Goal: Task Accomplishment & Management: Manage account settings

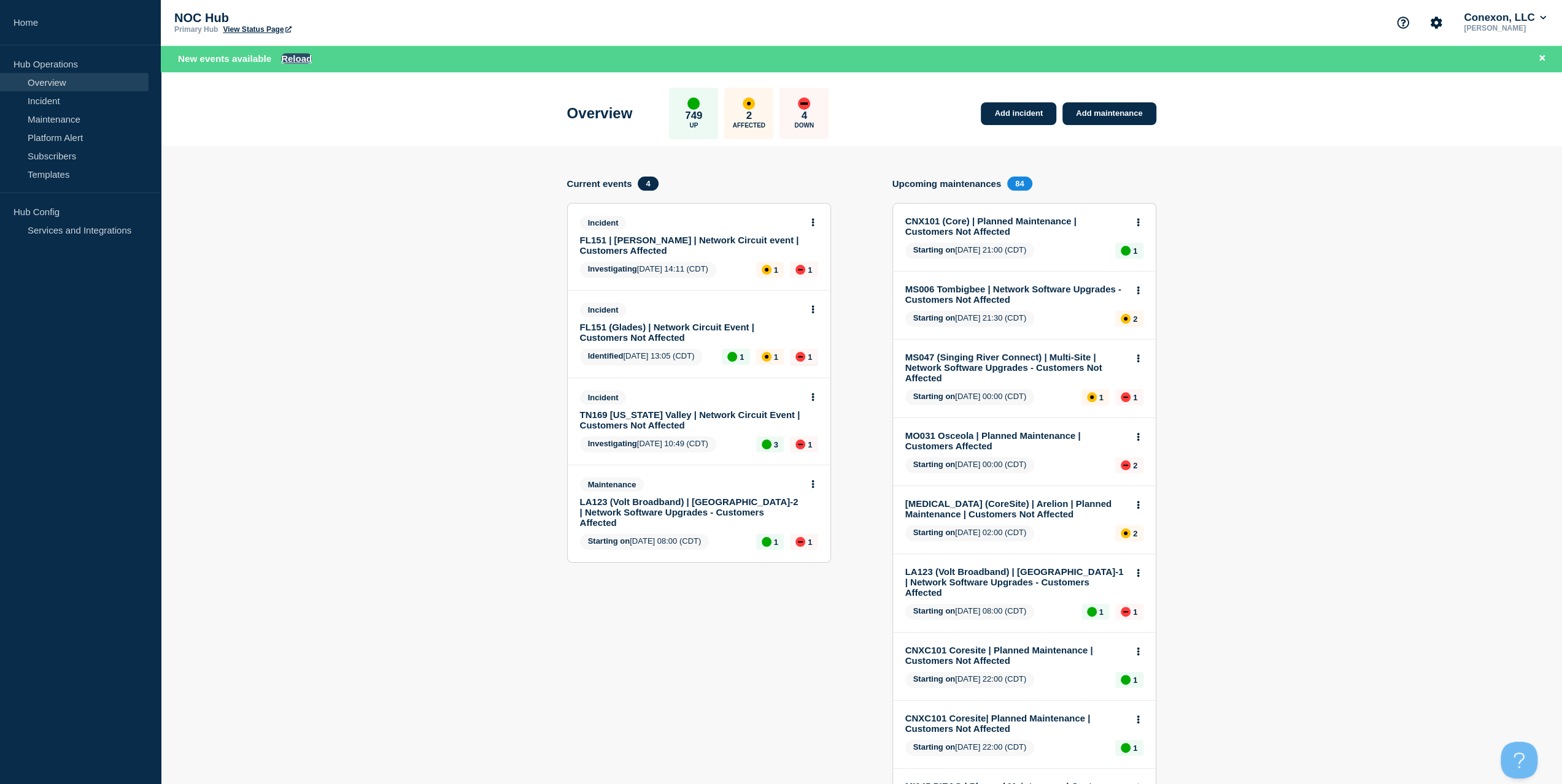
click at [300, 58] on button "Reload" at bounding box center [296, 58] width 31 height 10
click at [290, 65] on div "New events available Reload" at bounding box center [864, 58] width 1372 height 14
click at [295, 58] on button "Reload" at bounding box center [296, 58] width 31 height 10
click at [291, 59] on button "Reload" at bounding box center [296, 58] width 31 height 10
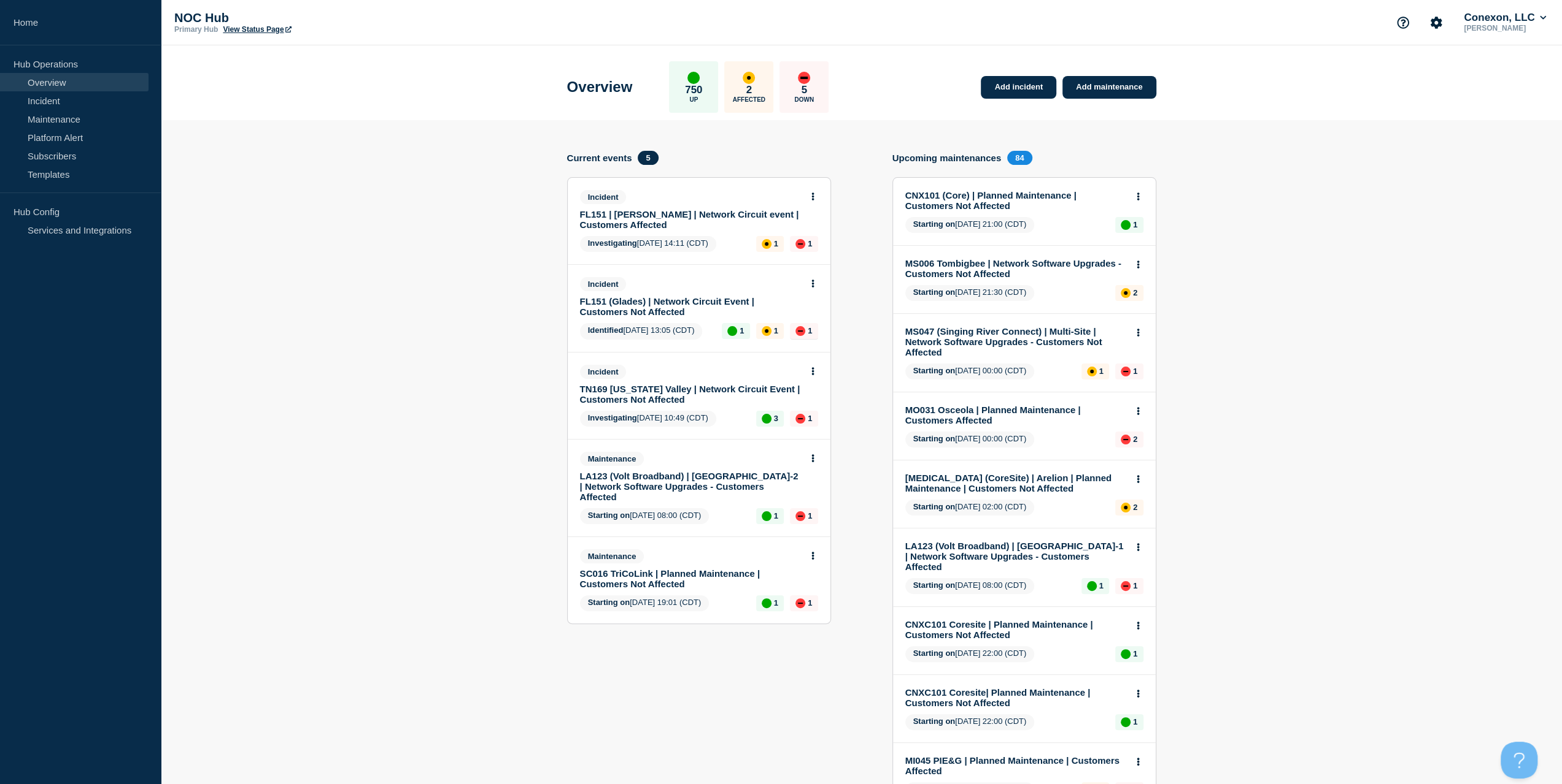
click at [642, 305] on link "FL151 (Glades) | Network Circuit Event | Customers Not Affected" at bounding box center [691, 307] width 222 height 21
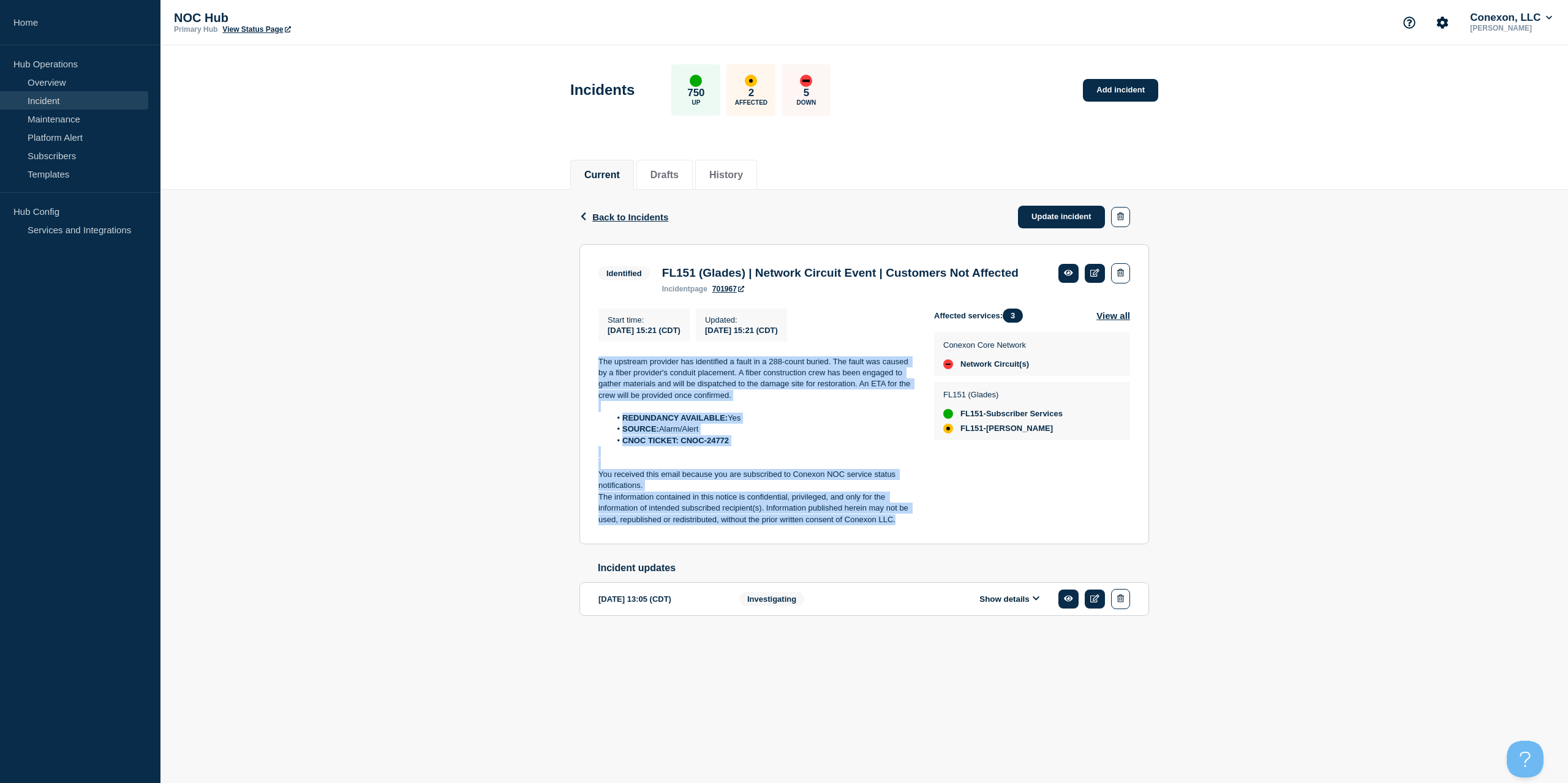
drag, startPoint x: 913, startPoint y: 546, endPoint x: 548, endPoint y: 373, distance: 403.9
click at [532, 381] on div "Back Back to Incidents Update incident Identified FL151 (Glades) | Network Circ…" at bounding box center [863, 422] width 1407 height 465
copy div "The upstream provider has identified a fault in a 288-count buried. The fault w…"
click at [1040, 225] on link "Update incident" at bounding box center [1061, 217] width 87 height 23
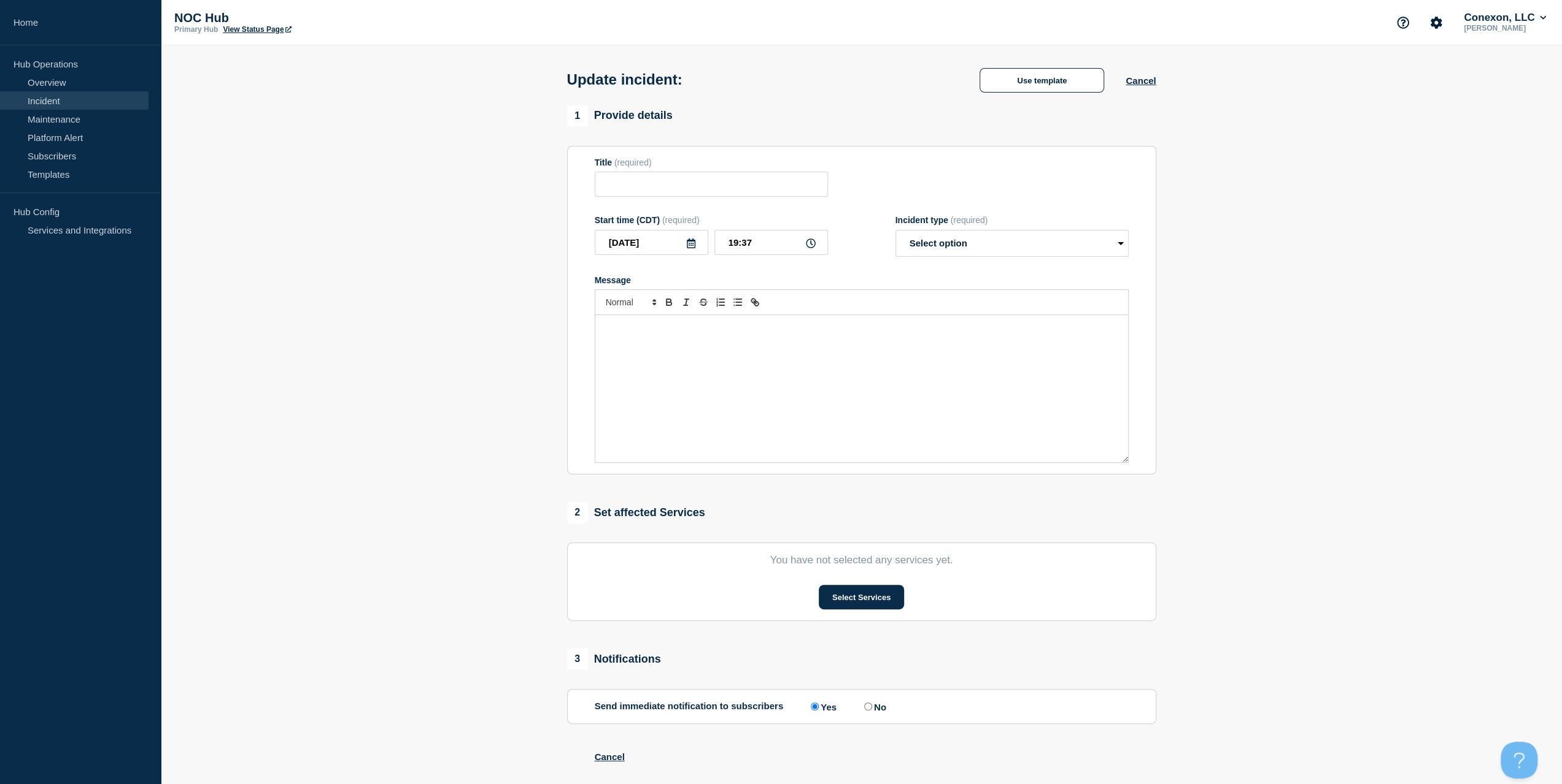
type input "FL151 (Glades) | Network Circuit Event | Customers Not Affected"
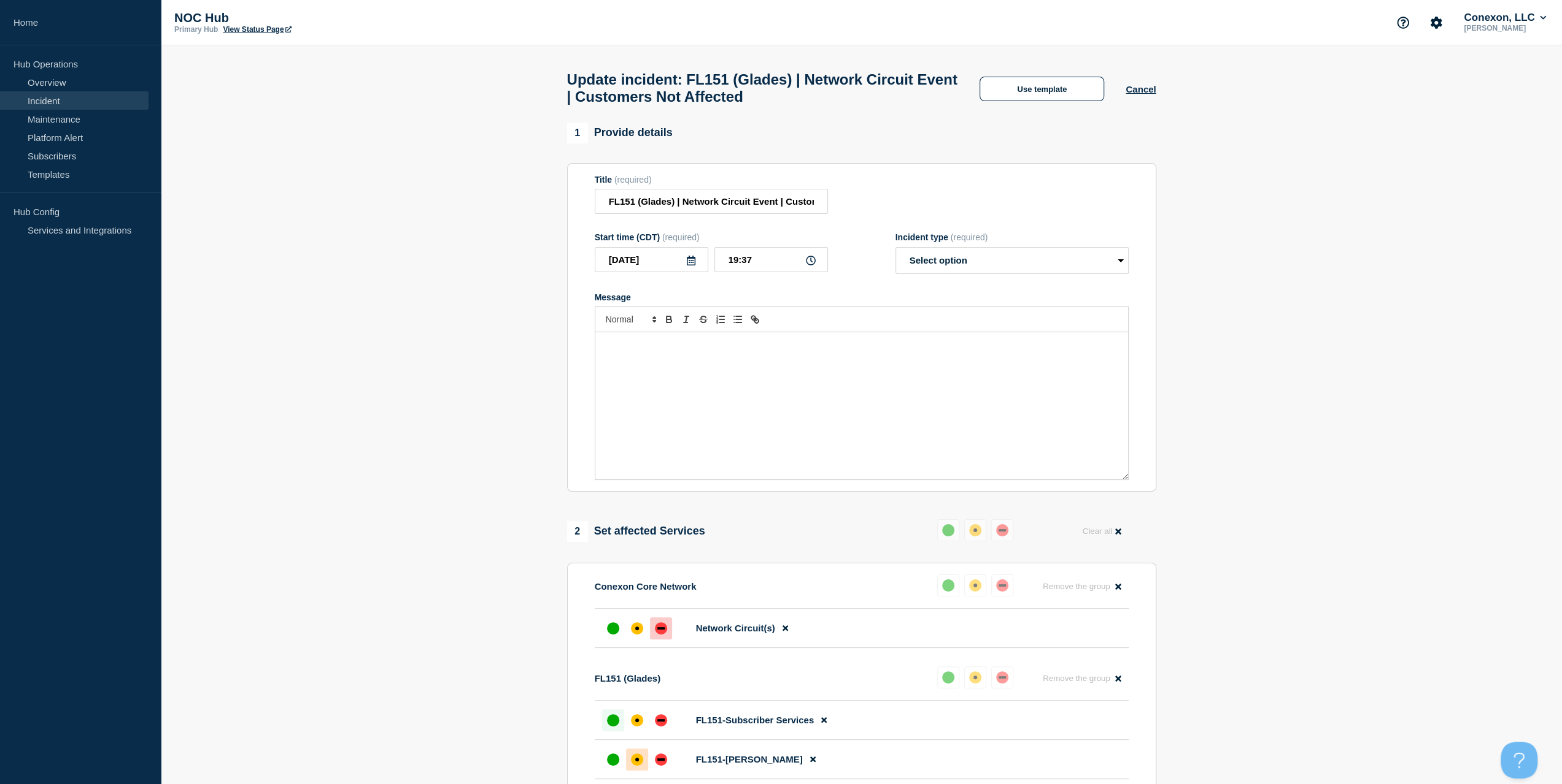
click at [840, 430] on div "Message" at bounding box center [862, 406] width 533 height 147
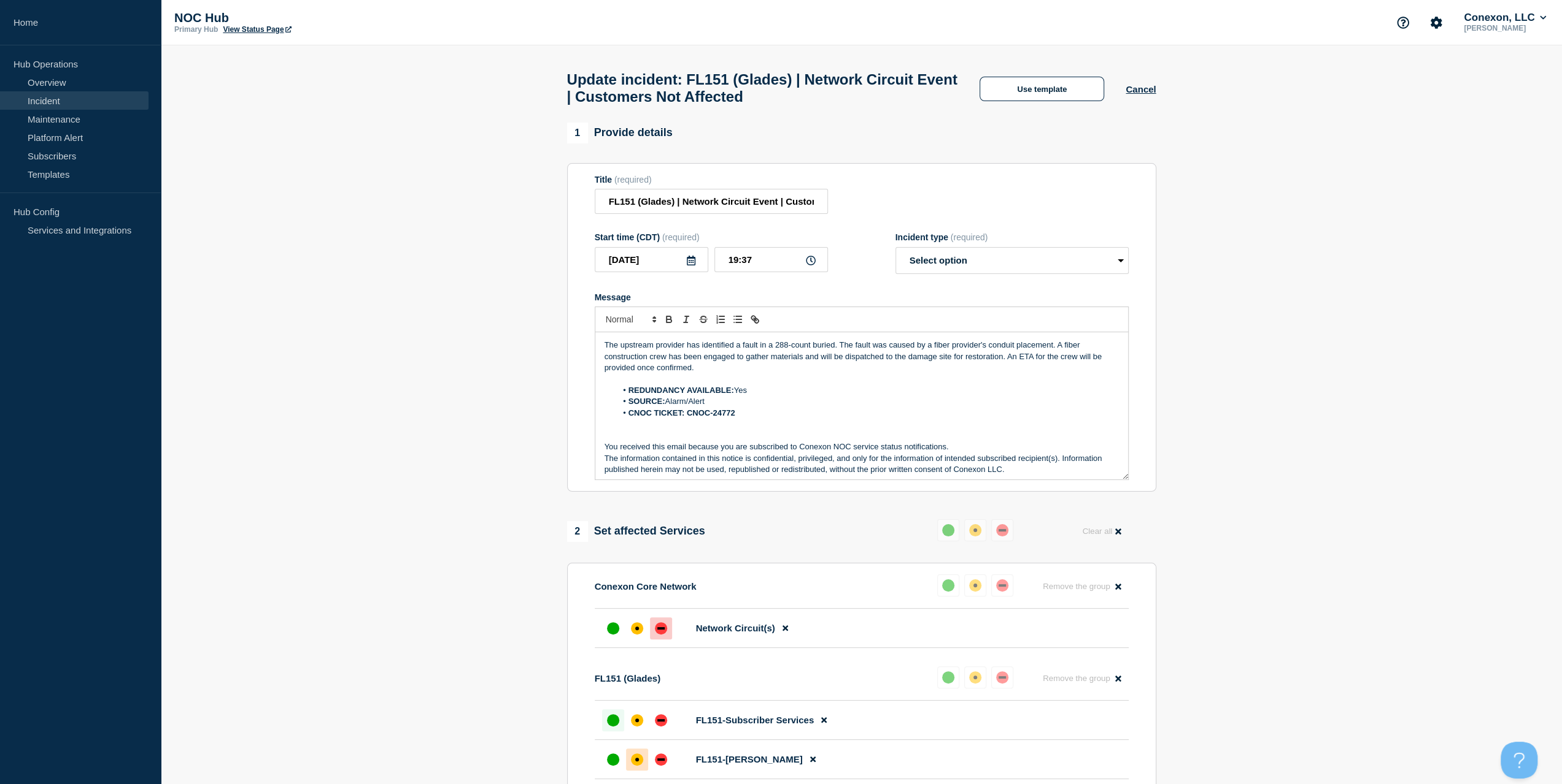
click at [972, 242] on span "(required)" at bounding box center [969, 237] width 38 height 10
drag, startPoint x: 972, startPoint y: 258, endPoint x: 974, endPoint y: 270, distance: 12.2
click at [973, 260] on select "Select option Investigating Identified Monitoring Resolved" at bounding box center [1012, 260] width 233 height 27
select select "monitoring"
click at [895, 253] on select "Select option Investigating Identified Monitoring Resolved" at bounding box center [1012, 260] width 233 height 27
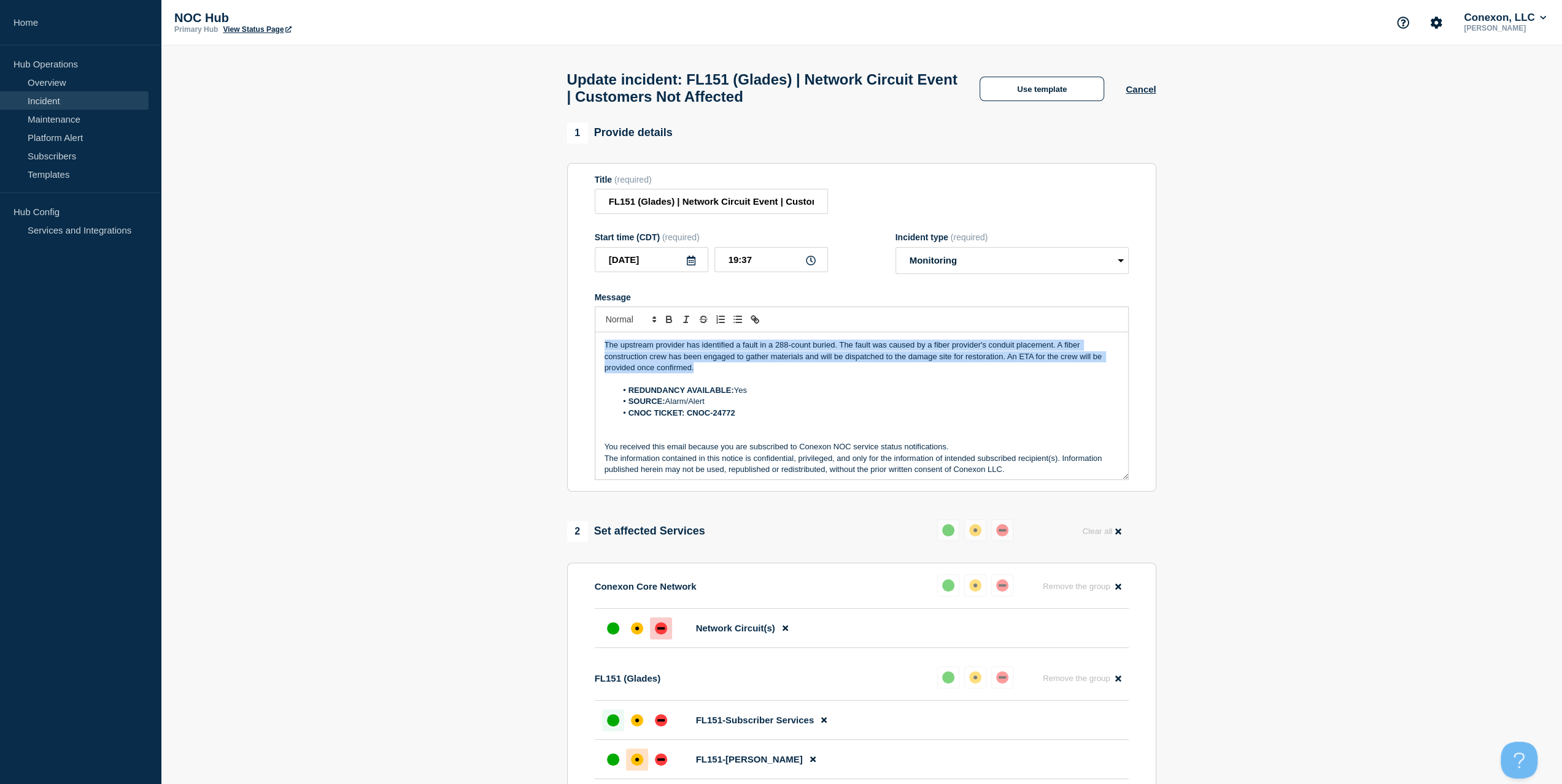
drag, startPoint x: 724, startPoint y: 372, endPoint x: 569, endPoint y: 333, distance: 159.8
click at [565, 335] on div "1 Provide details Title (required) FL151 (Glades) | Network Circuit Event | Cus…" at bounding box center [861, 641] width 603 height 1037
click at [737, 374] on p "The upstream provider has identified a fault in a 288-count buried. The fault w…" at bounding box center [862, 356] width 514 height 34
drag, startPoint x: 732, startPoint y: 372, endPoint x: 418, endPoint y: 314, distance: 319.3
click at [422, 315] on section "1 Provide details Title (required) FL151 (Glades) | Network Circuit Event | Cus…" at bounding box center [861, 641] width 1401 height 1037
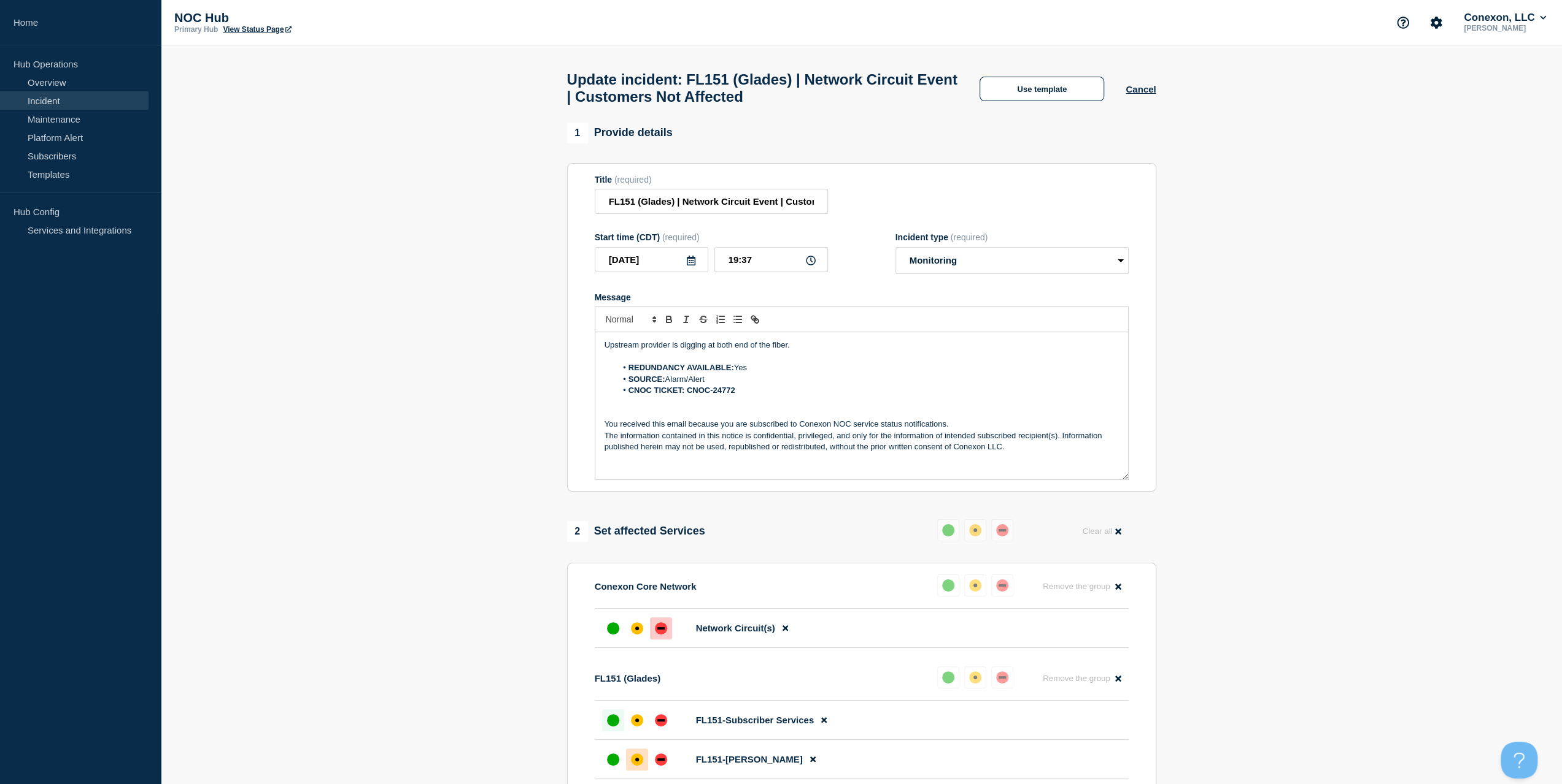
click at [796, 351] on p "Upstream provider is digging at both end of the fiber." at bounding box center [862, 345] width 514 height 11
click at [890, 357] on p "Message" at bounding box center [862, 357] width 514 height 11
click at [889, 351] on p "Upstream provider is digging at both end of the fiber to locate damages." at bounding box center [862, 345] width 514 height 11
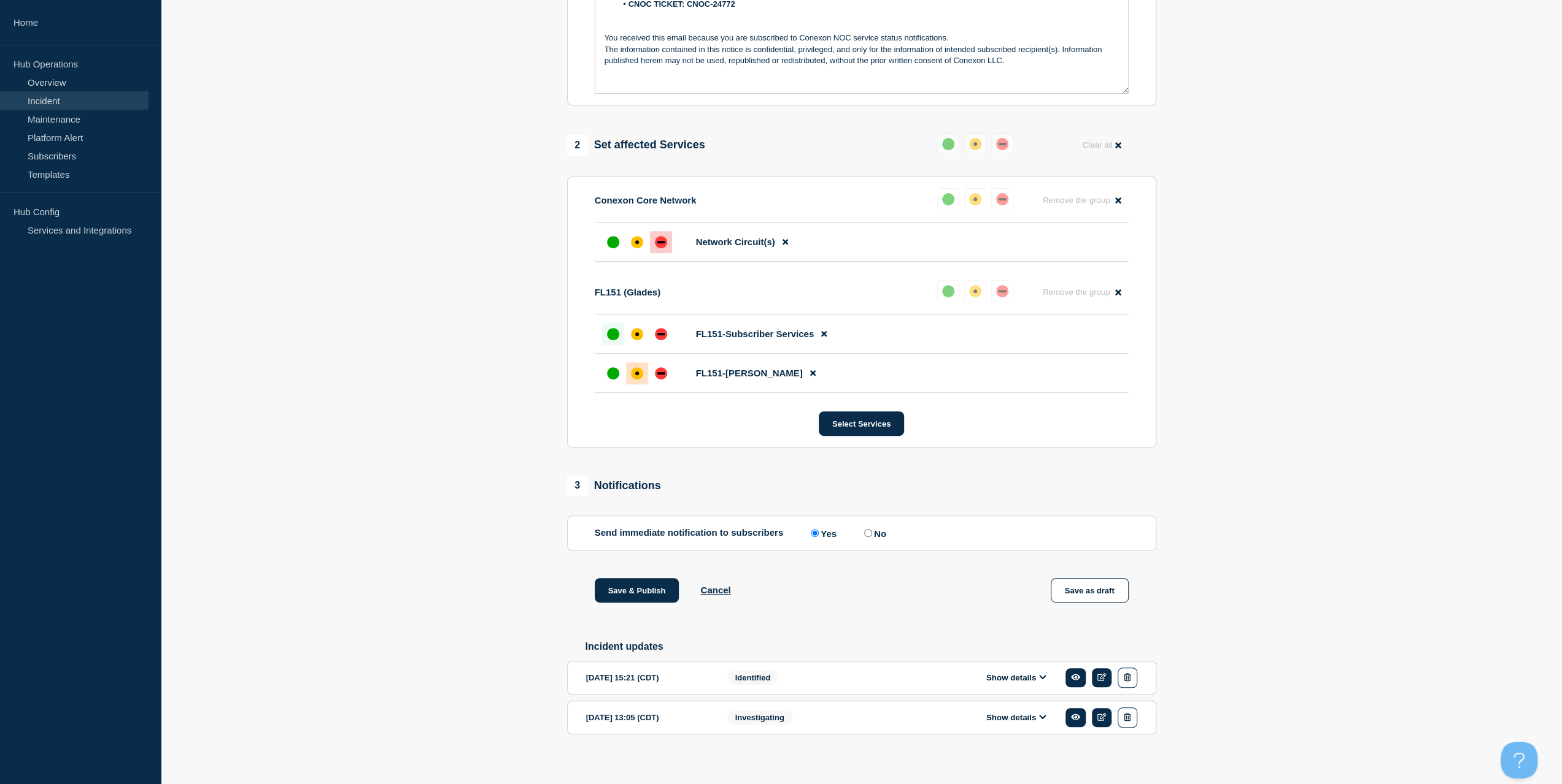
scroll to position [401, 0]
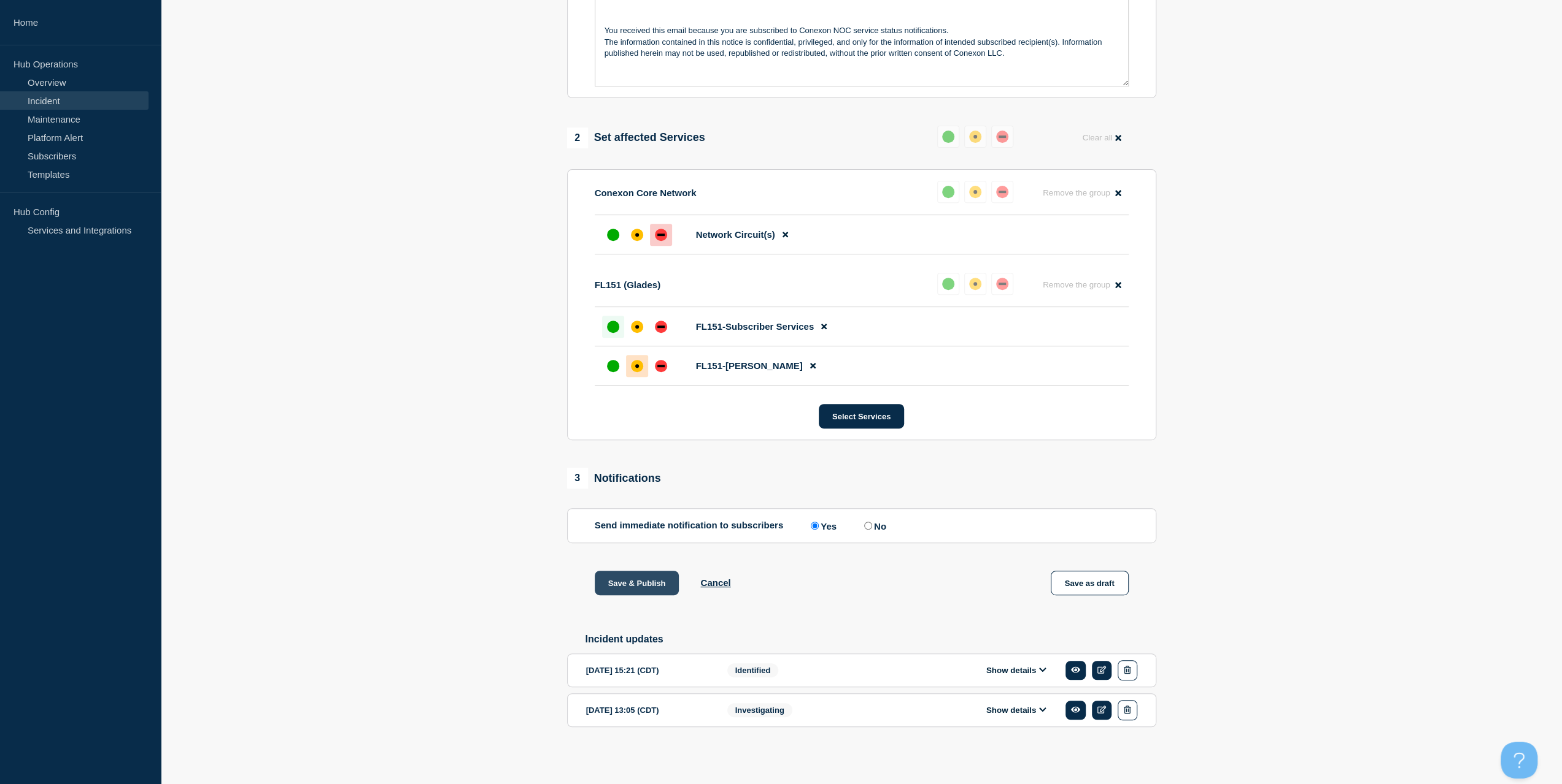
drag, startPoint x: 643, startPoint y: 580, endPoint x: 654, endPoint y: 581, distance: 11.0
click at [641, 583] on button "Save & Publish" at bounding box center [637, 583] width 85 height 24
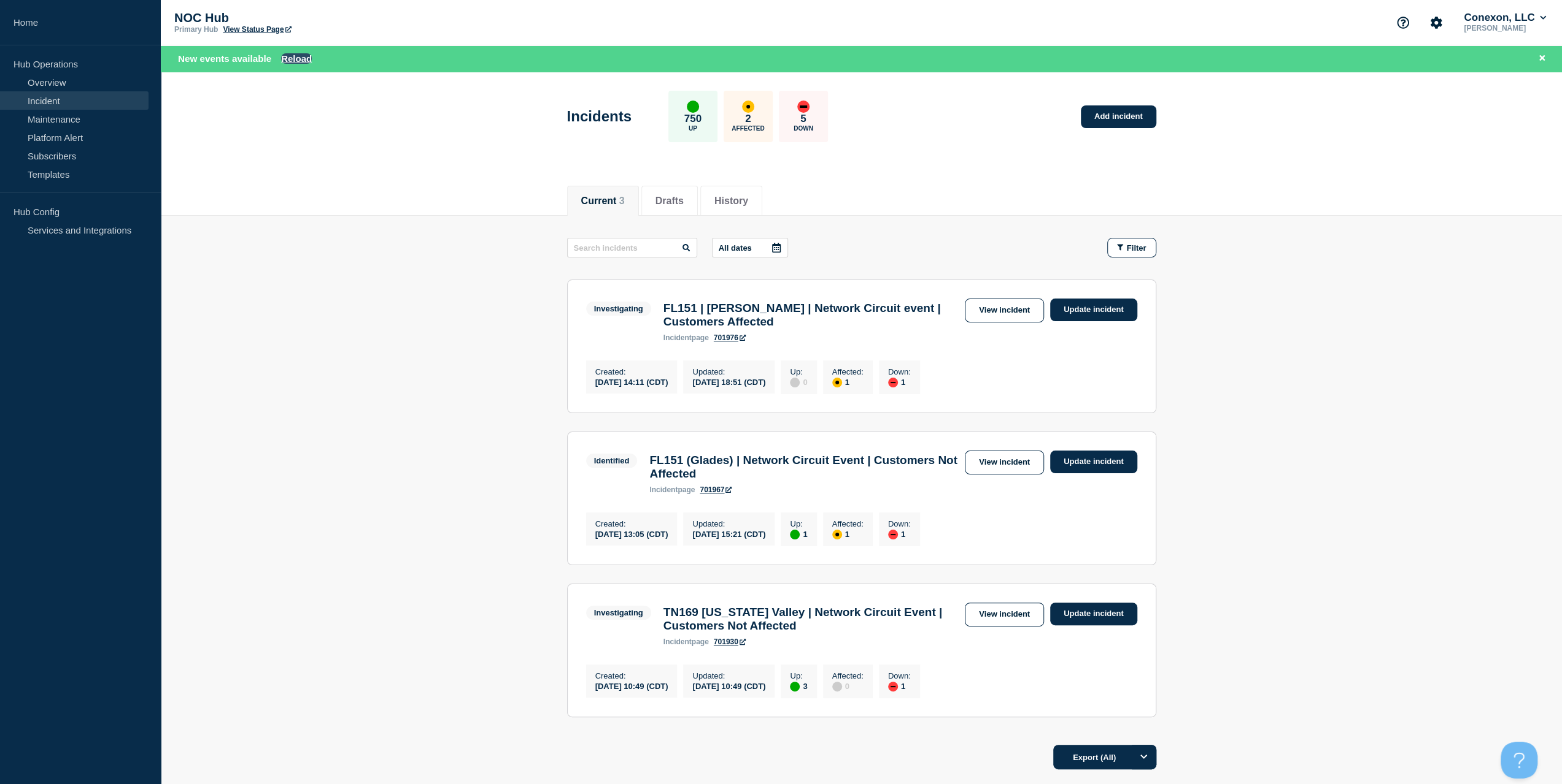
click at [293, 58] on button "Reload" at bounding box center [296, 58] width 31 height 10
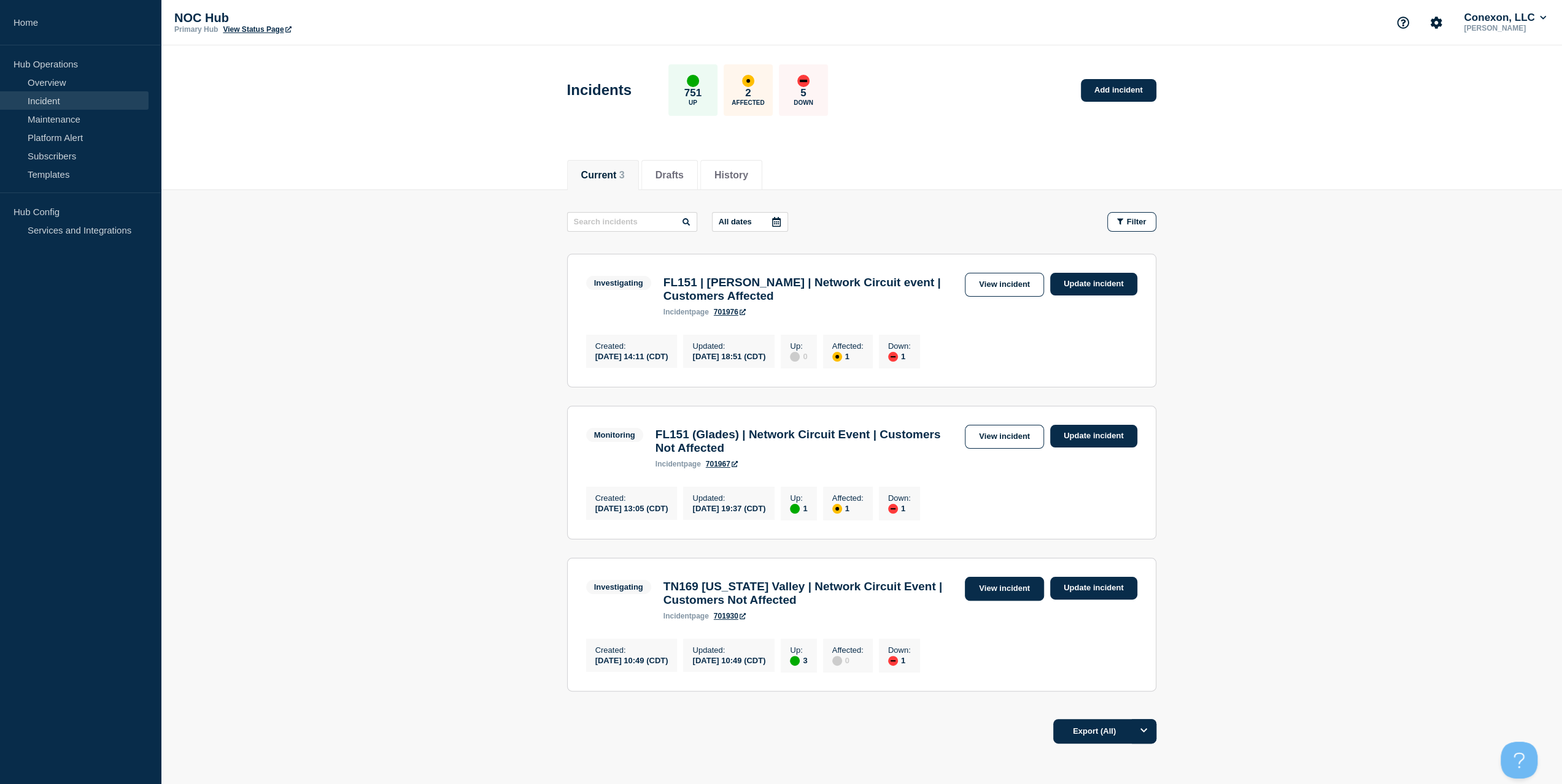
click at [1019, 601] on link "View incident" at bounding box center [1004, 589] width 79 height 24
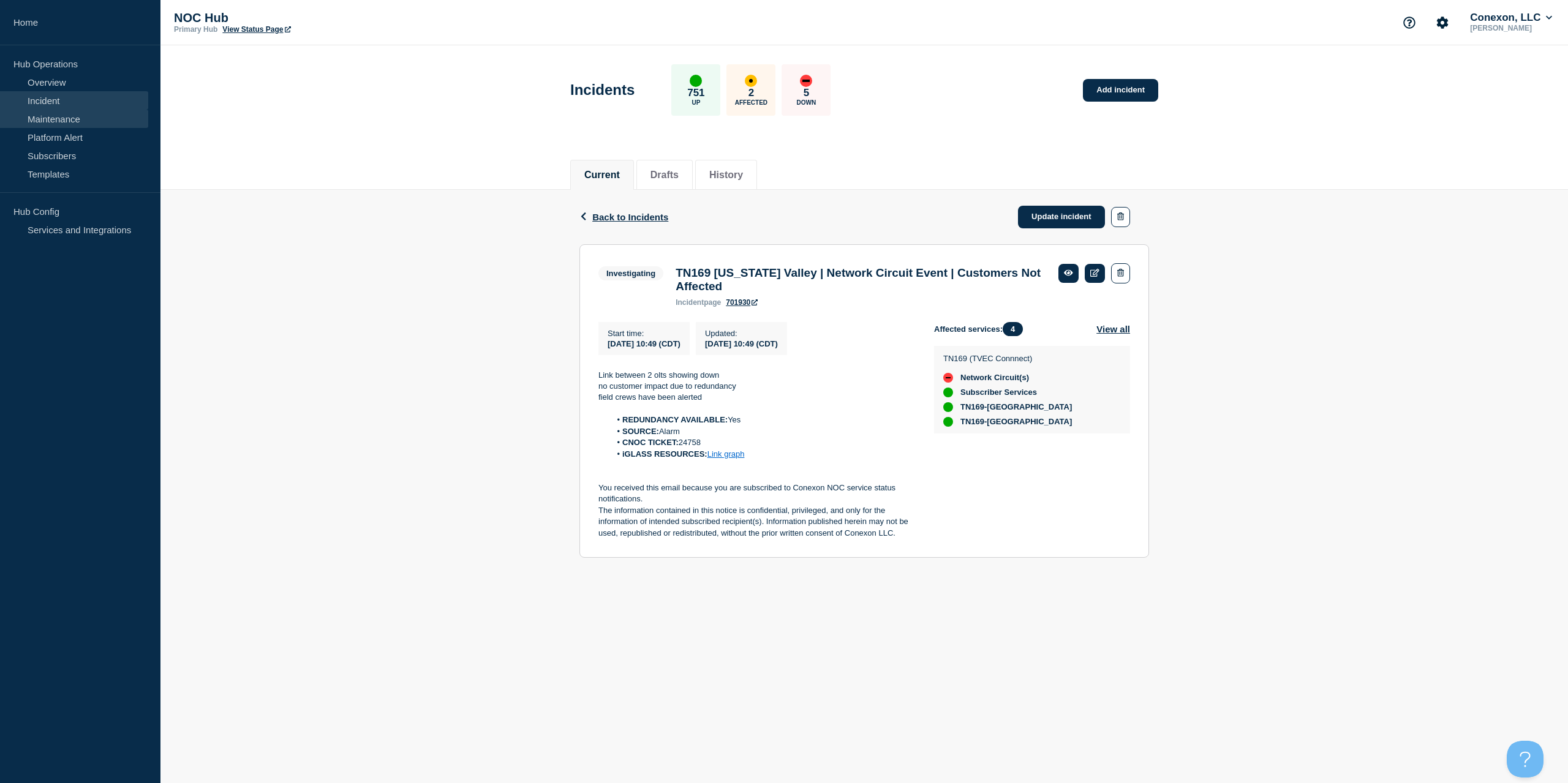
click at [67, 119] on link "Maintenance" at bounding box center [74, 119] width 148 height 18
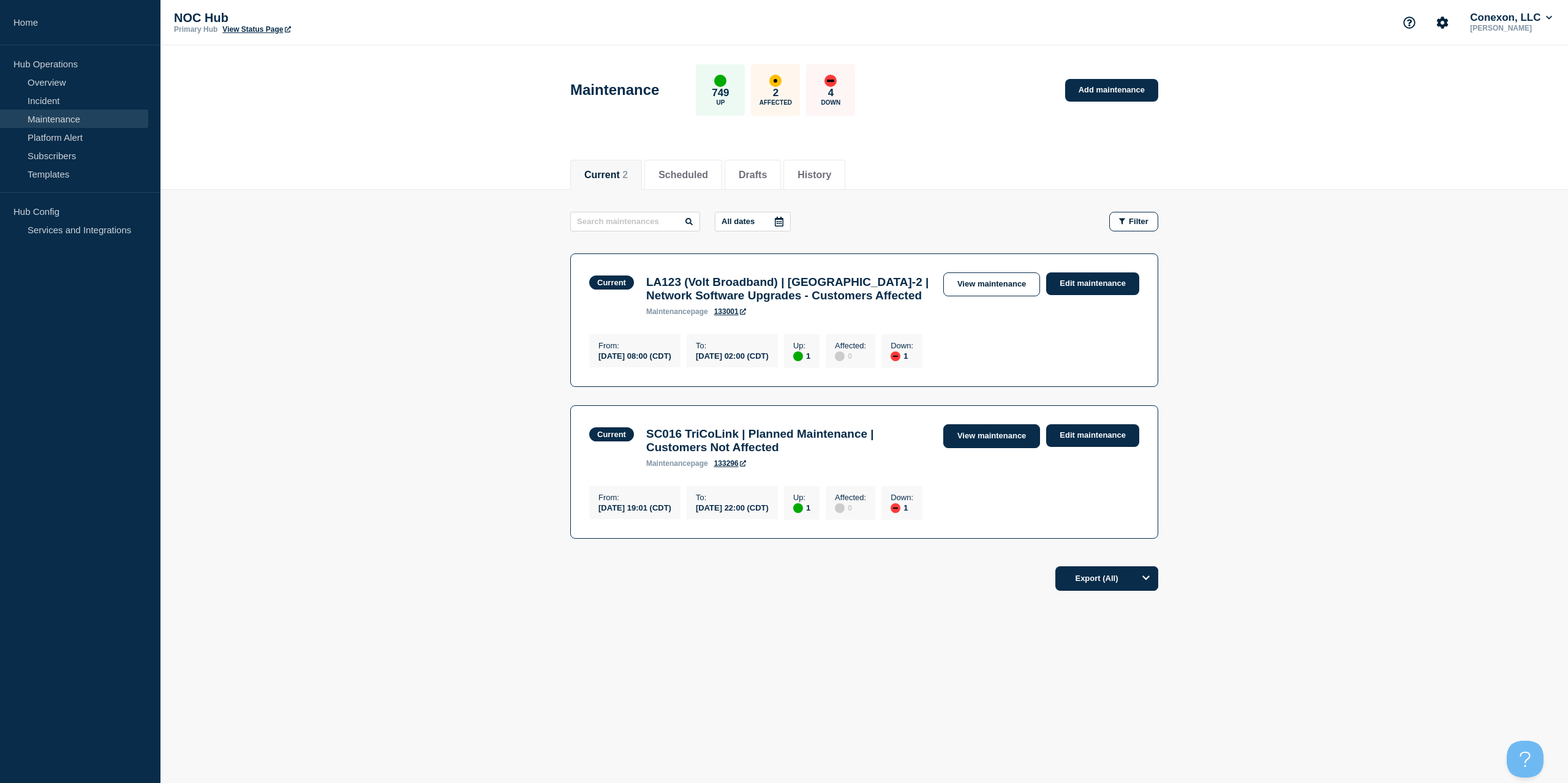
click at [988, 441] on link "View maintenance" at bounding box center [992, 436] width 97 height 24
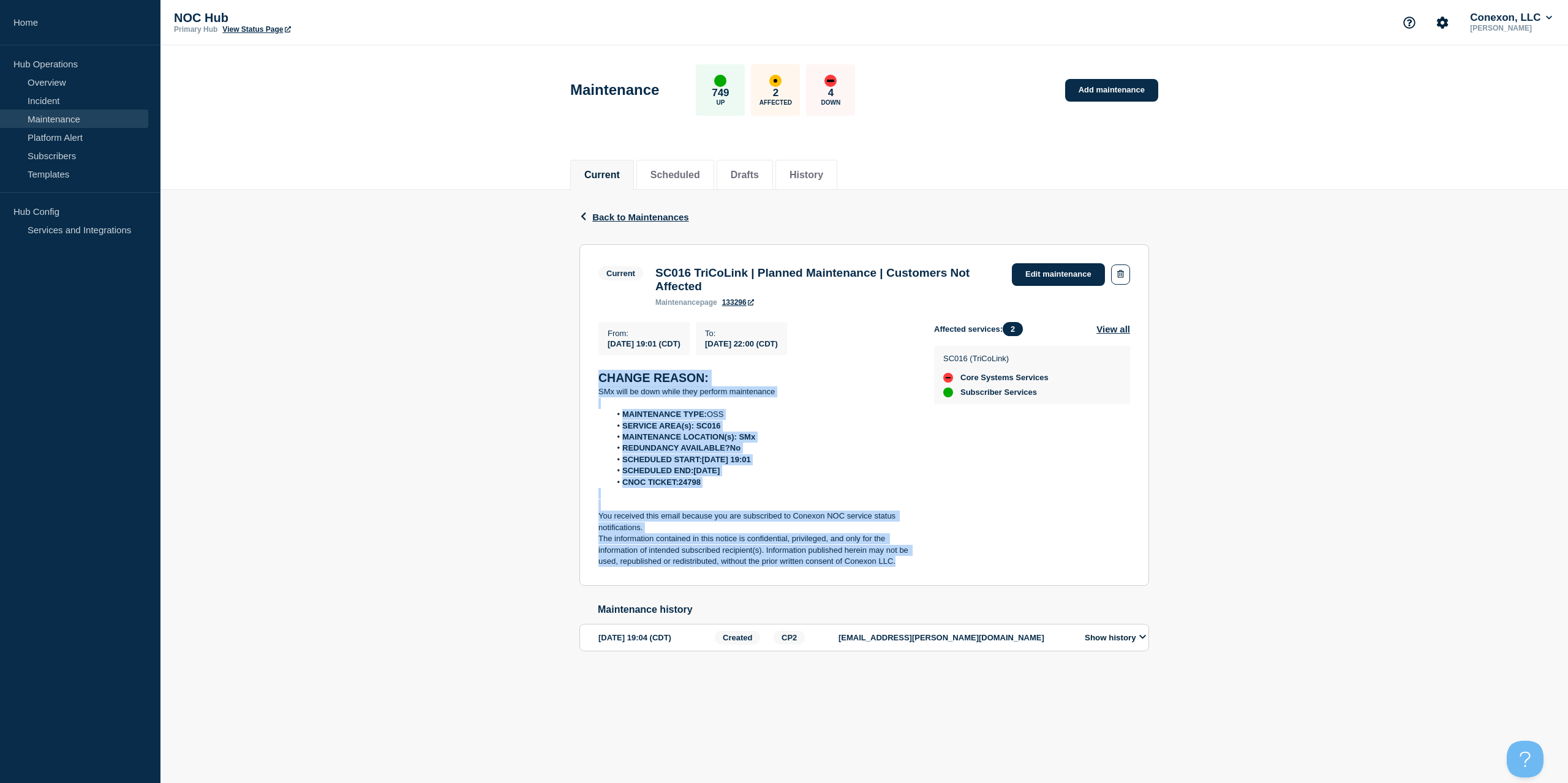
copy div "CHANGE REASON: SMx will be down while they perform maintenance MAINTENANCE TYPE…"
drag, startPoint x: 893, startPoint y: 562, endPoint x: 562, endPoint y: 384, distance: 375.8
click at [561, 384] on div "Back Back to Maintenances Current SC016 TriCoLink | Planned Maintenance | Custo…" at bounding box center [863, 440] width 1407 height 501
click at [1083, 270] on link "Edit maintenance" at bounding box center [1058, 275] width 93 height 23
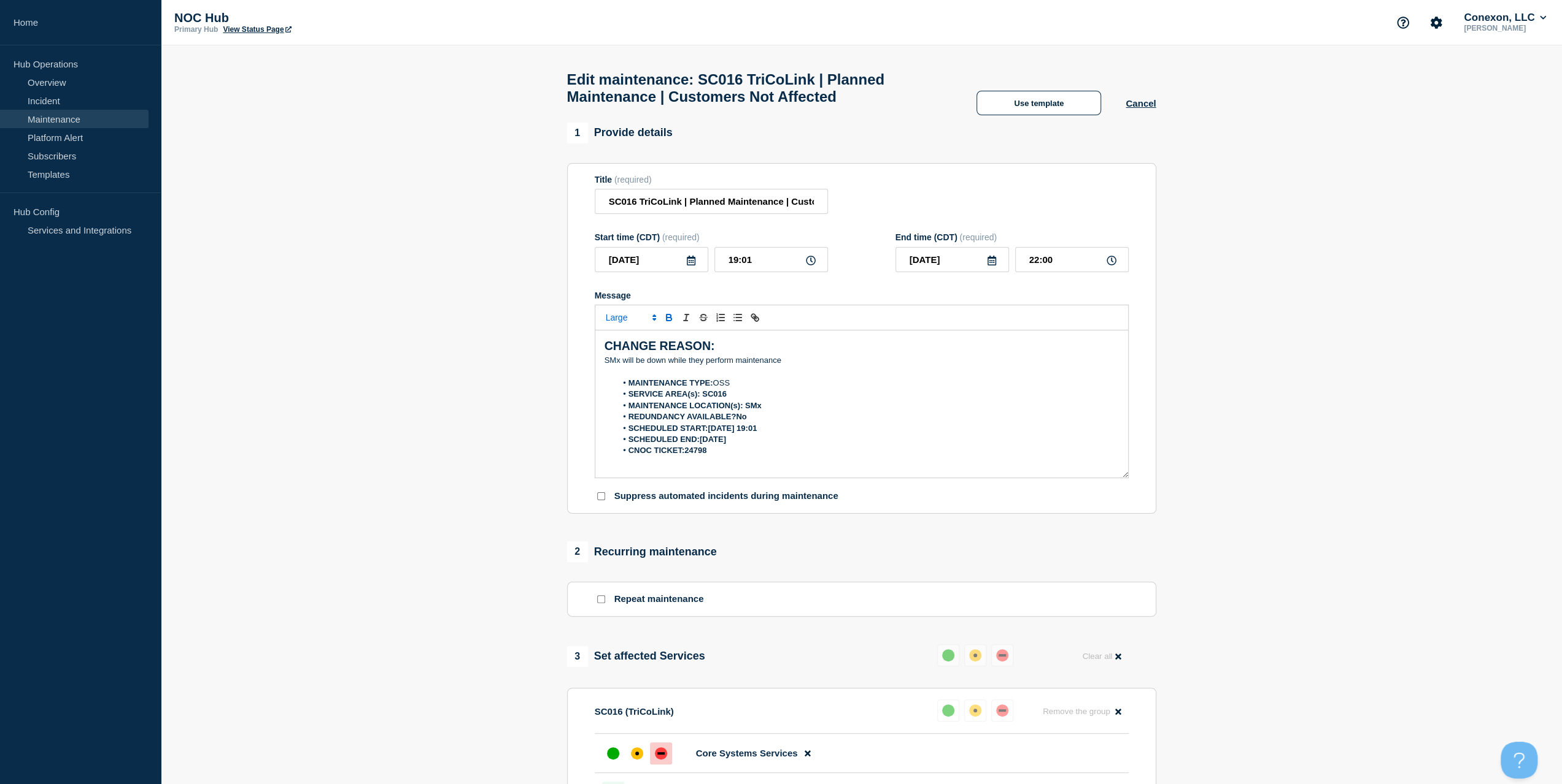
click at [772, 377] on p "Message" at bounding box center [862, 372] width 514 height 11
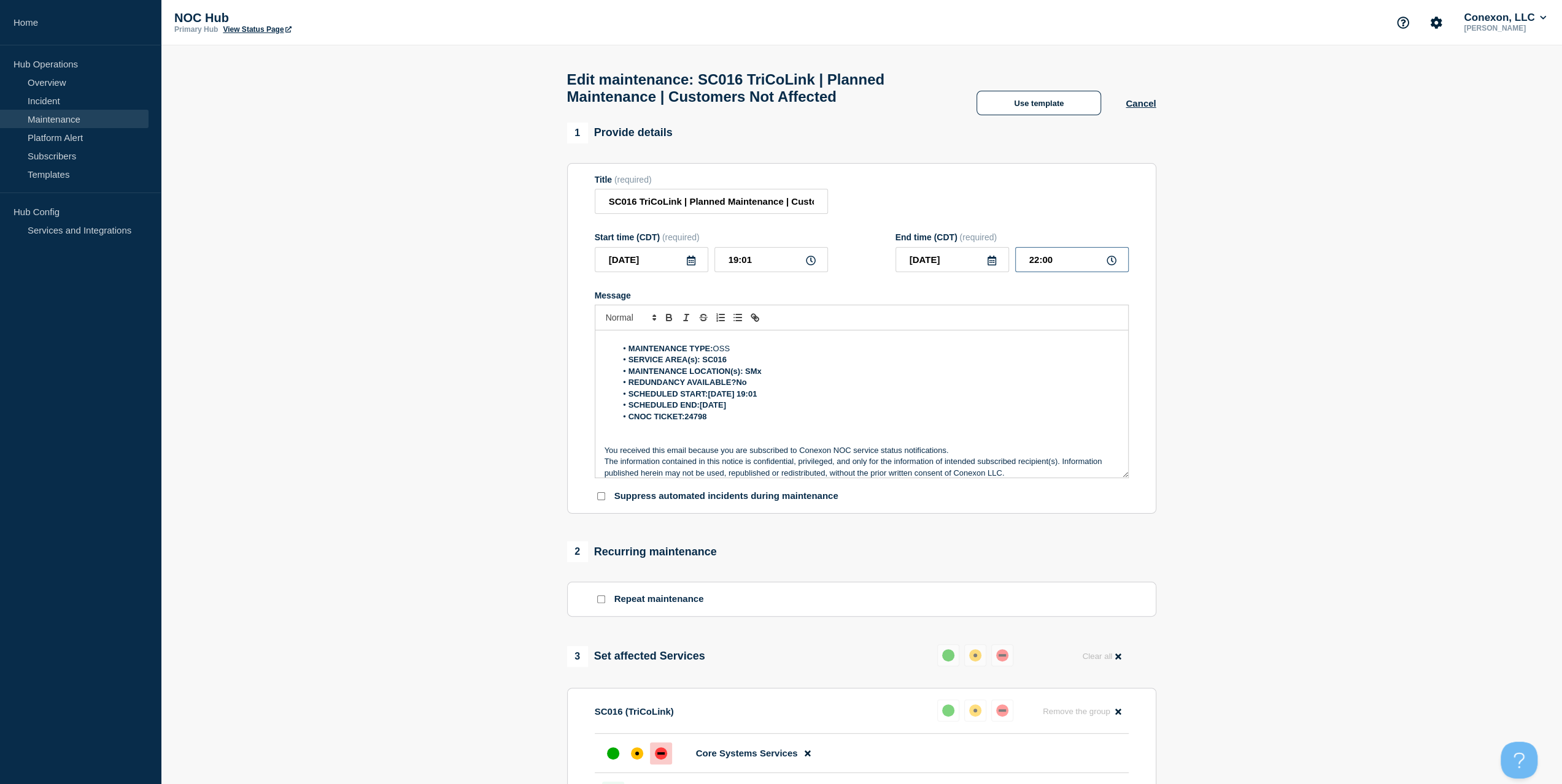
click at [1108, 269] on div "22:00" at bounding box center [1071, 260] width 113 height 25
click at [1112, 265] on icon at bounding box center [1111, 260] width 10 height 10
drag, startPoint x: 1070, startPoint y: 265, endPoint x: 928, endPoint y: 265, distance: 142.0
click at [928, 265] on div "2025-08-20 22:00" at bounding box center [1012, 260] width 233 height 25
type input "20:00"
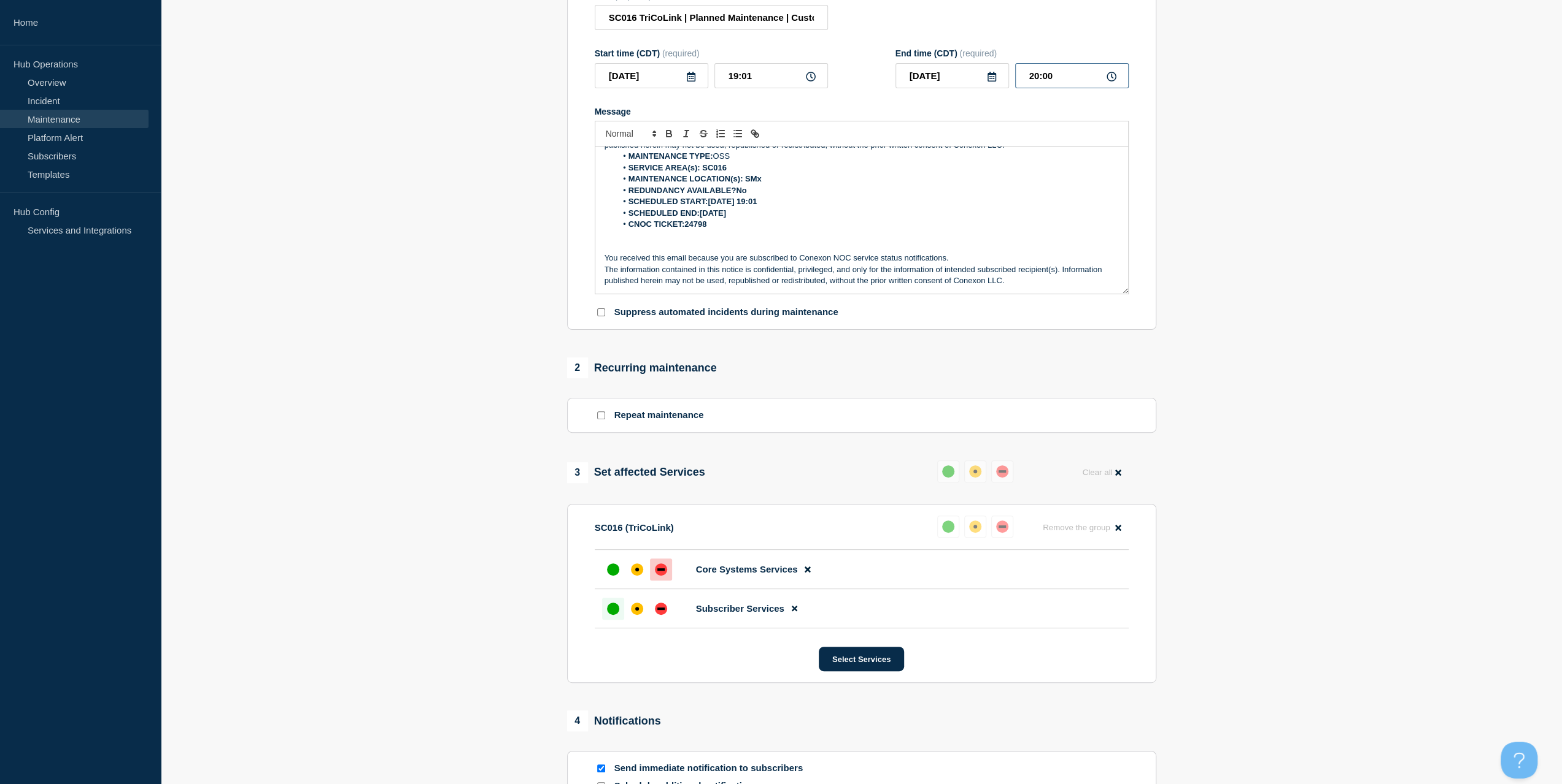
scroll to position [347, 0]
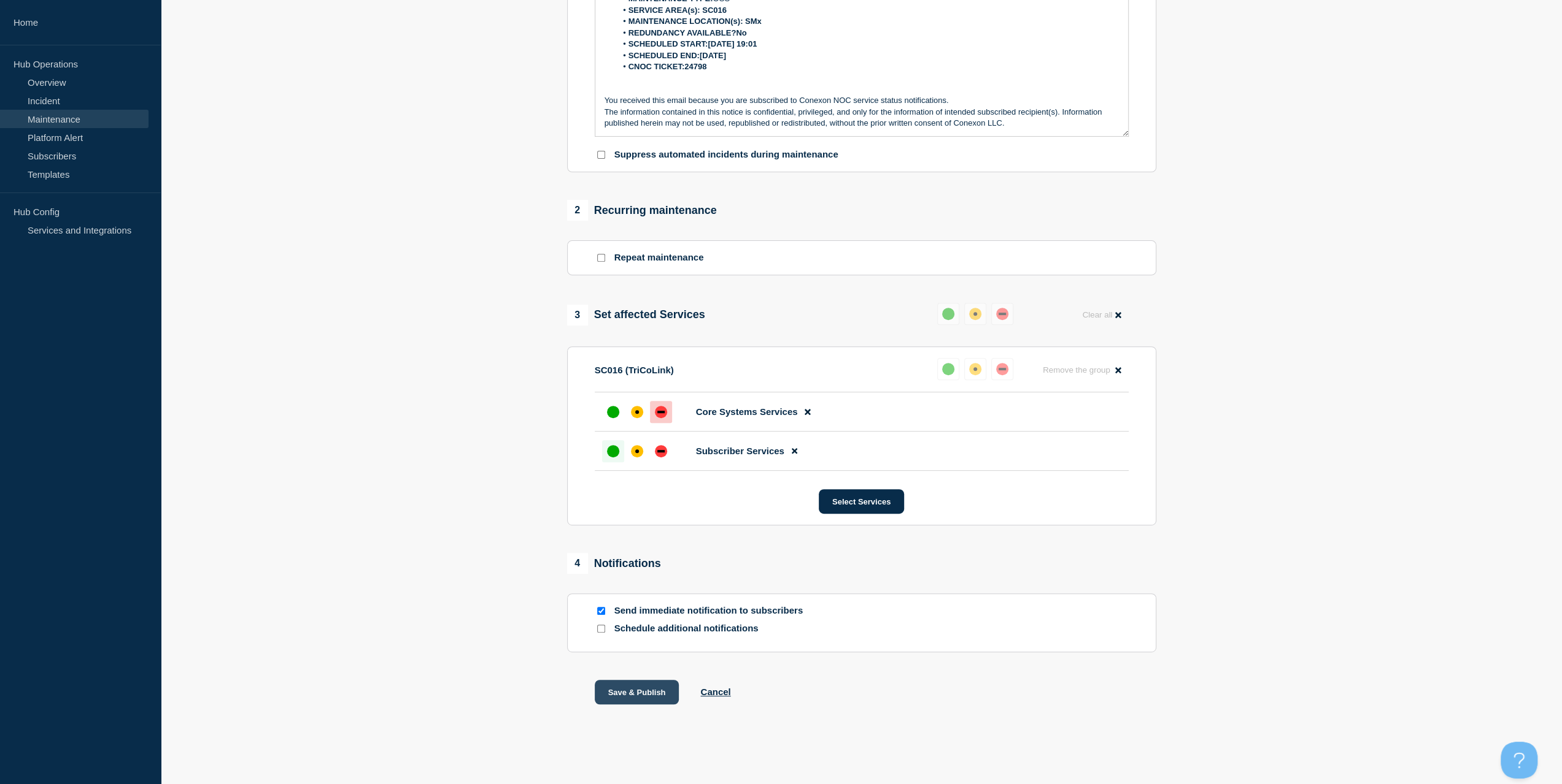
click at [619, 681] on button "Save & Publish" at bounding box center [637, 692] width 85 height 24
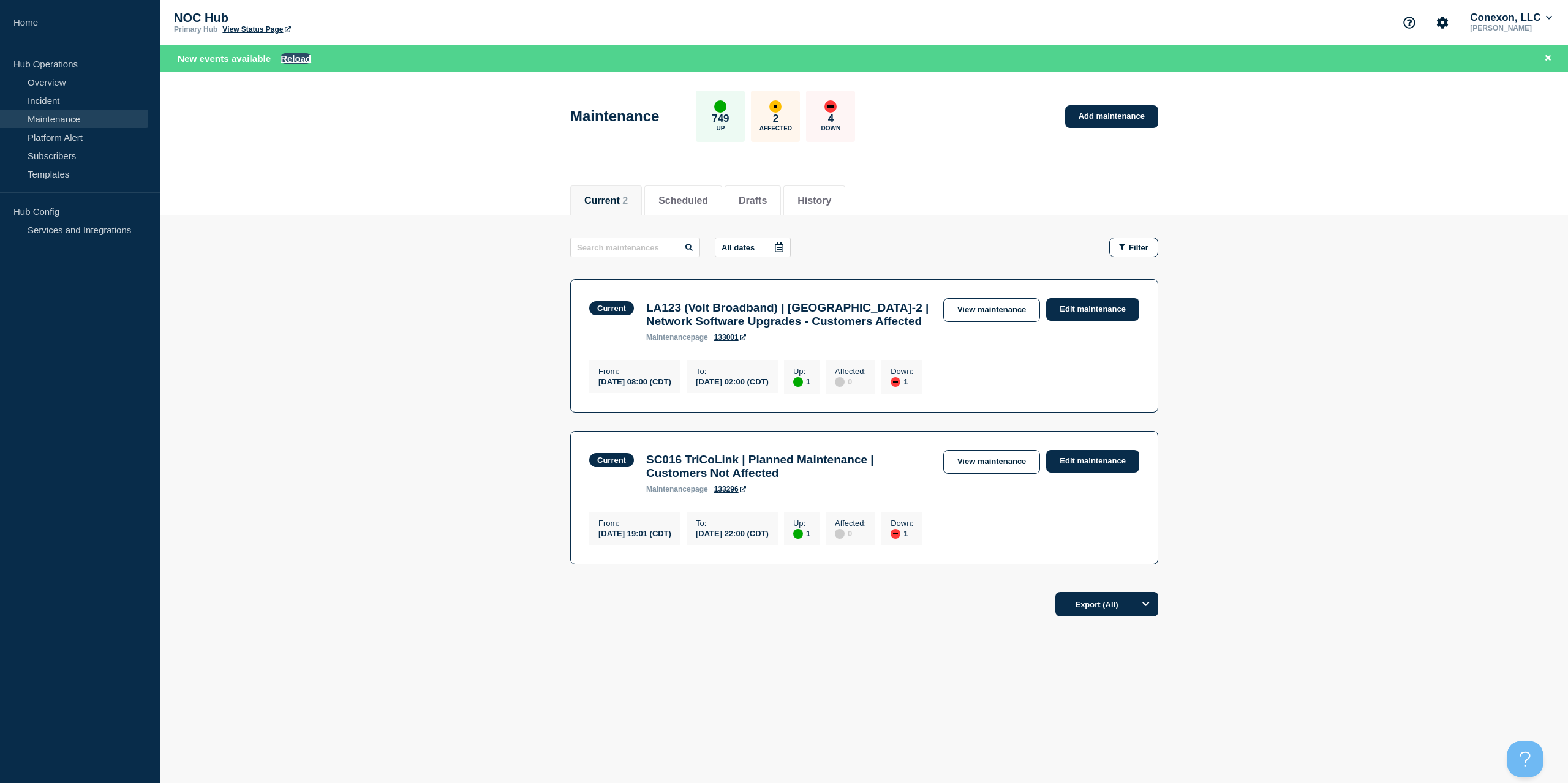
click at [291, 57] on button "Reload" at bounding box center [295, 58] width 31 height 10
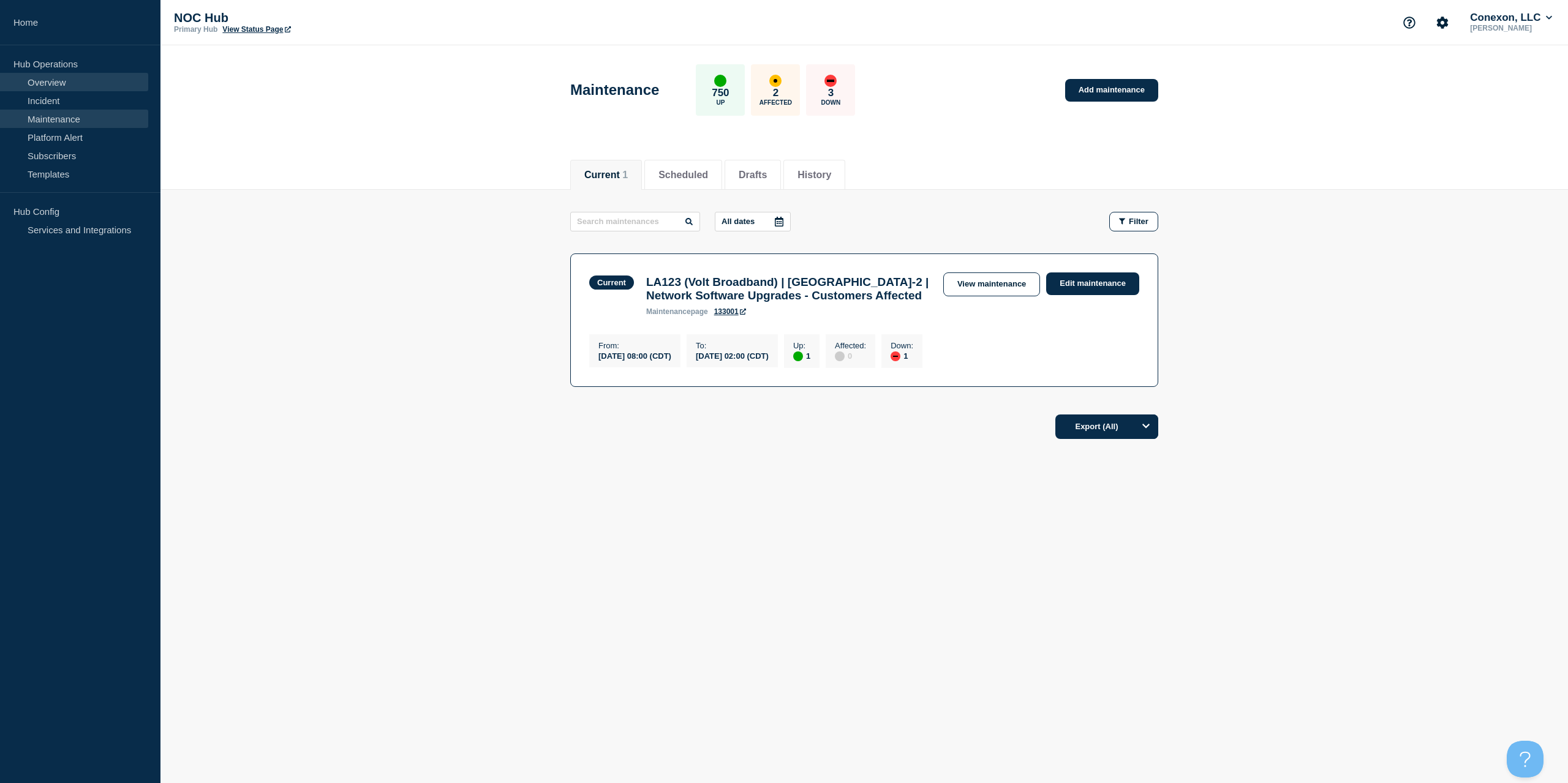
click at [68, 87] on link "Overview" at bounding box center [74, 82] width 148 height 18
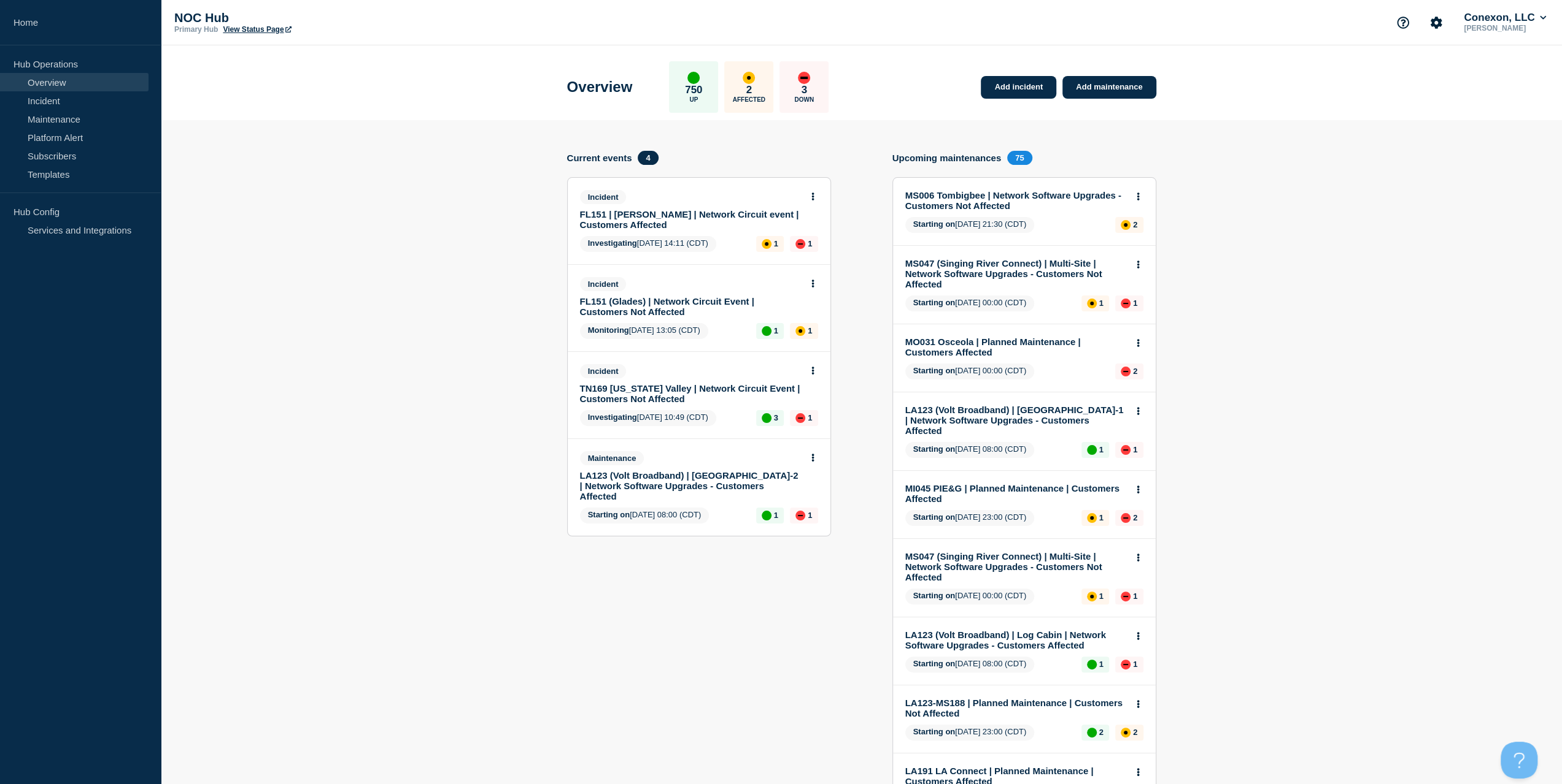
click at [642, 387] on link "TN169 [US_STATE] Valley | Network Circuit Event | Customers Not Affected" at bounding box center [691, 394] width 222 height 21
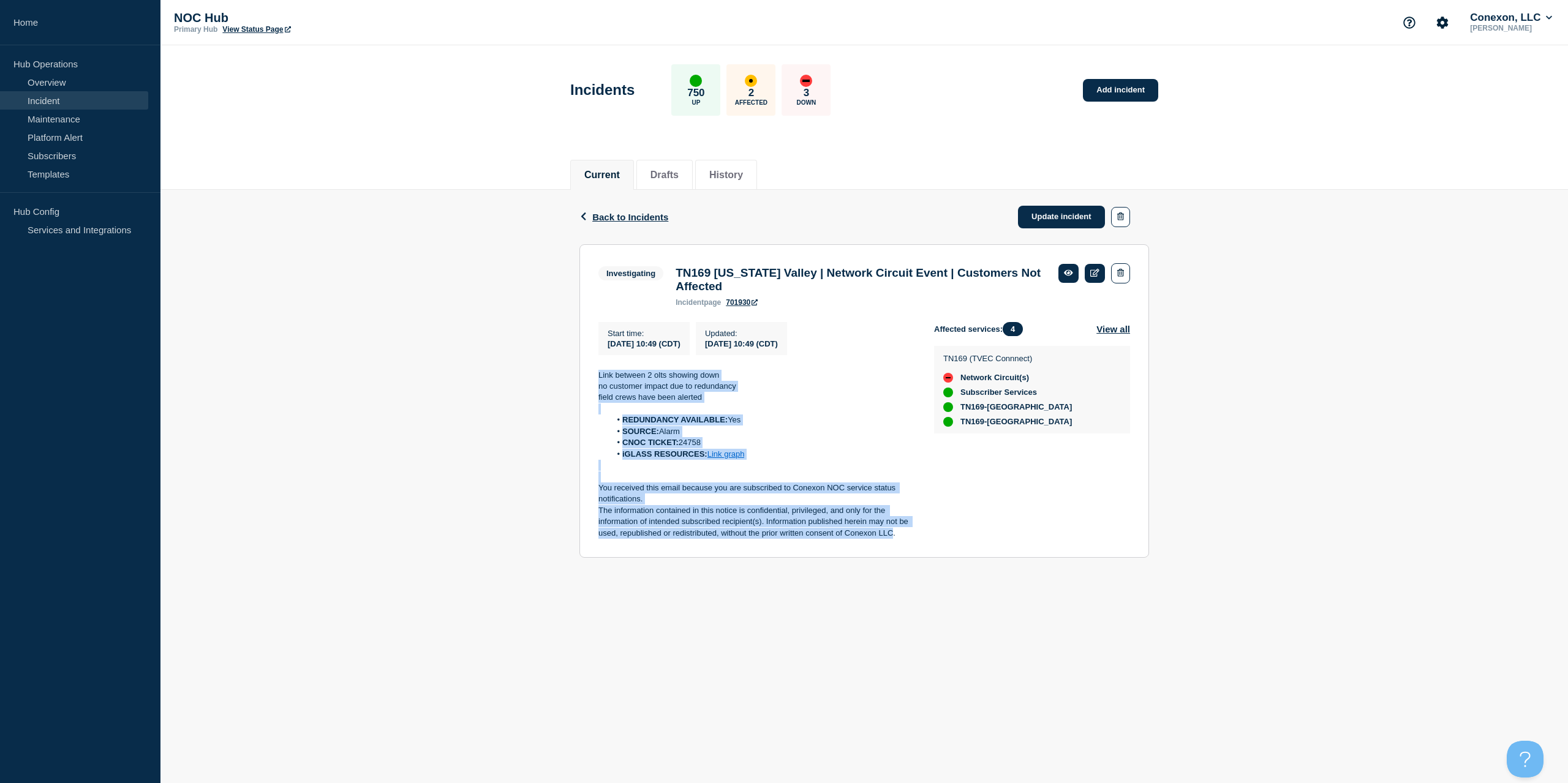
drag, startPoint x: 893, startPoint y: 539, endPoint x: 558, endPoint y: 380, distance: 370.8
click at [558, 381] on div "Back Back to Incidents Update incident Investigating TN169 Tennessee Valley | N…" at bounding box center [863, 384] width 1407 height 387
copy div "Link between 2 olts showing down no customer impact due to redundancy field cre…"
click at [1053, 218] on link "Update incident" at bounding box center [1061, 217] width 87 height 23
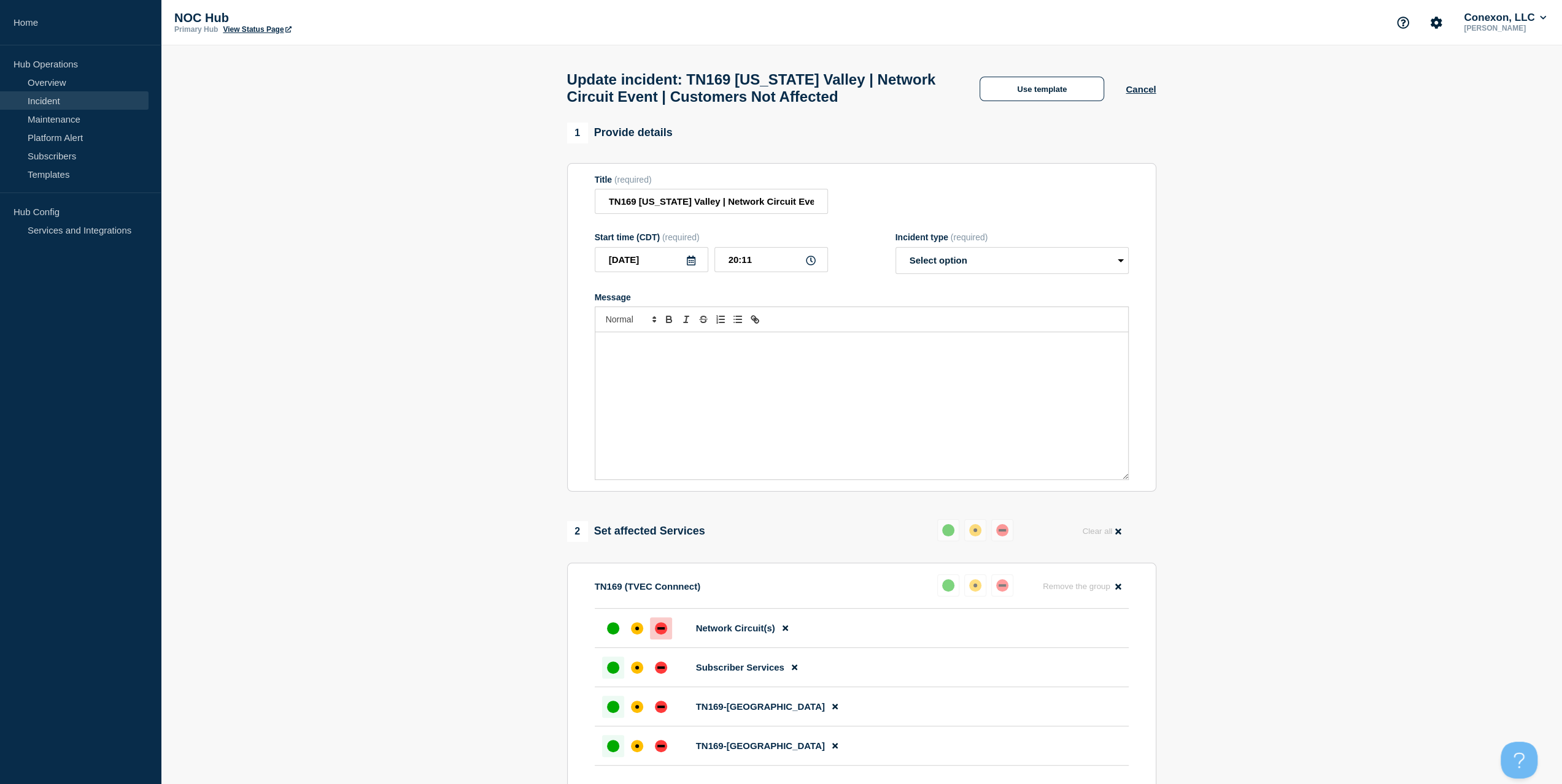
drag, startPoint x: 796, startPoint y: 395, endPoint x: 955, endPoint y: 274, distance: 199.8
click at [797, 393] on div "Message" at bounding box center [862, 406] width 533 height 147
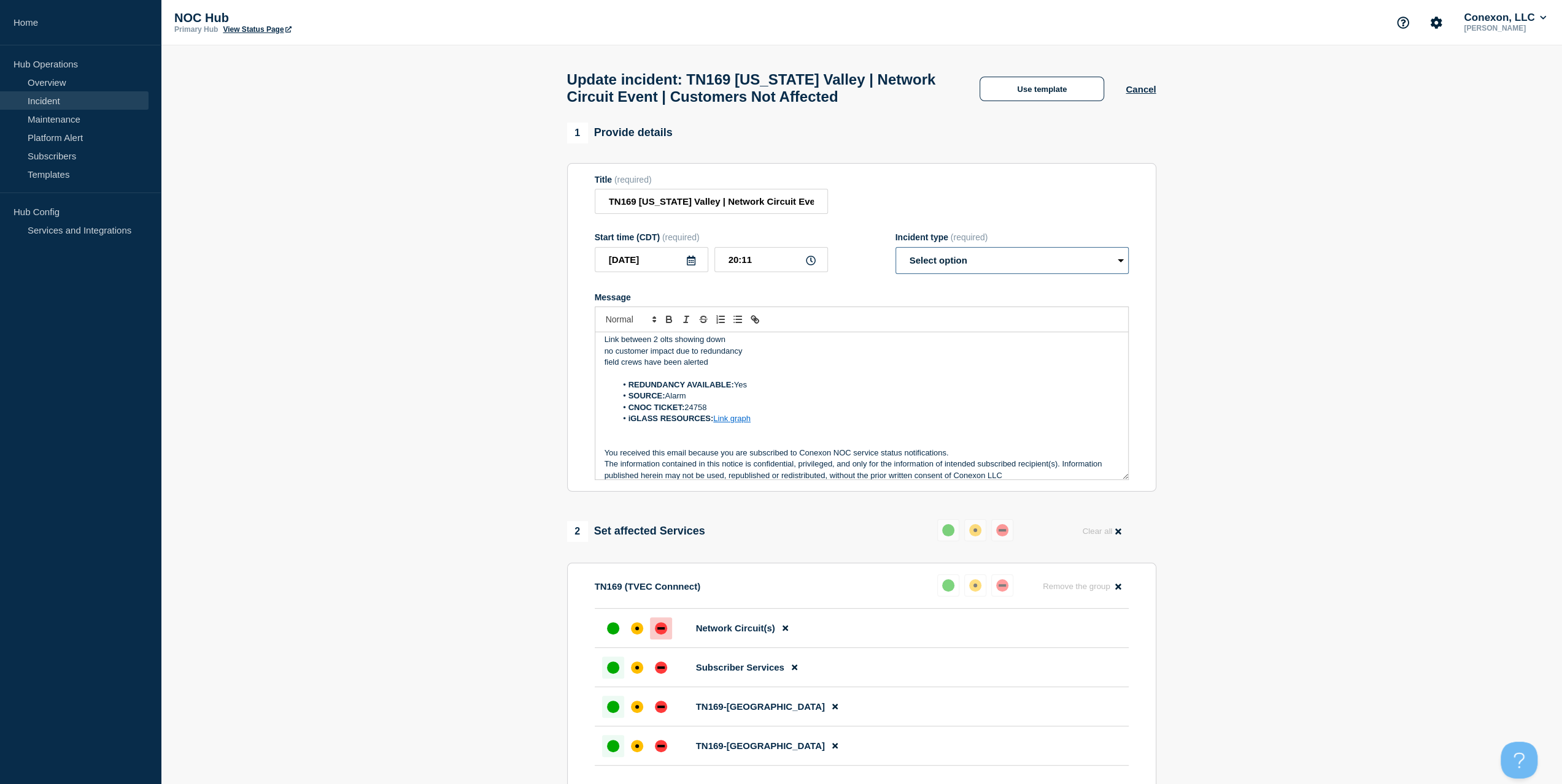
click at [965, 270] on select "Select option Investigating Identified Monitoring Resolved" at bounding box center [1012, 260] width 233 height 27
select select "monitoring"
click at [895, 253] on select "Select option Investigating Identified Monitoring Resolved" at bounding box center [1012, 260] width 233 height 27
drag, startPoint x: 724, startPoint y: 369, endPoint x: 472, endPoint y: 287, distance: 265.0
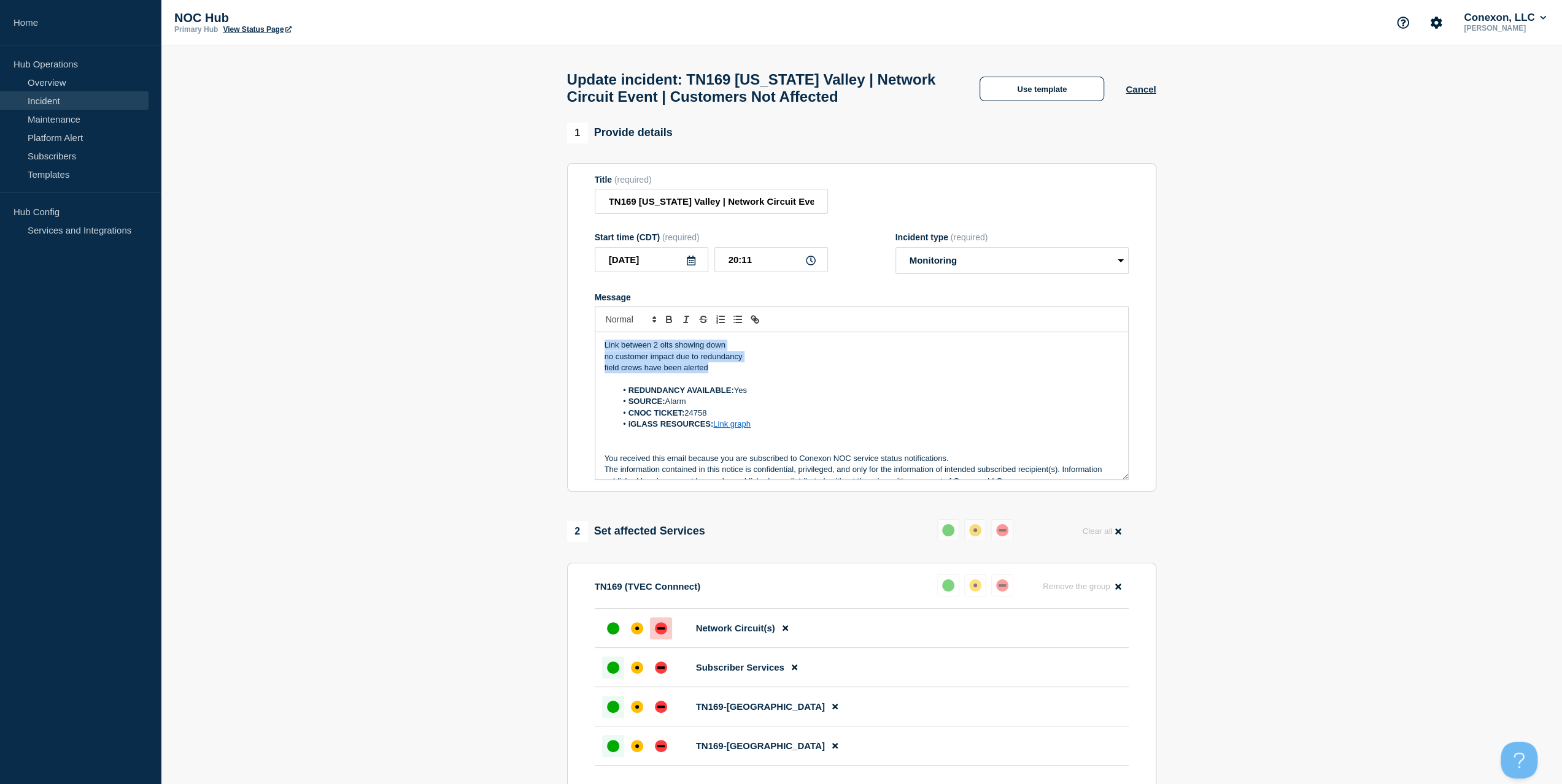
click at [472, 287] on section "1 Provide details Title (required) TN169 Tennessee Valley | Network Circuit Eve…" at bounding box center [861, 615] width 1401 height 984
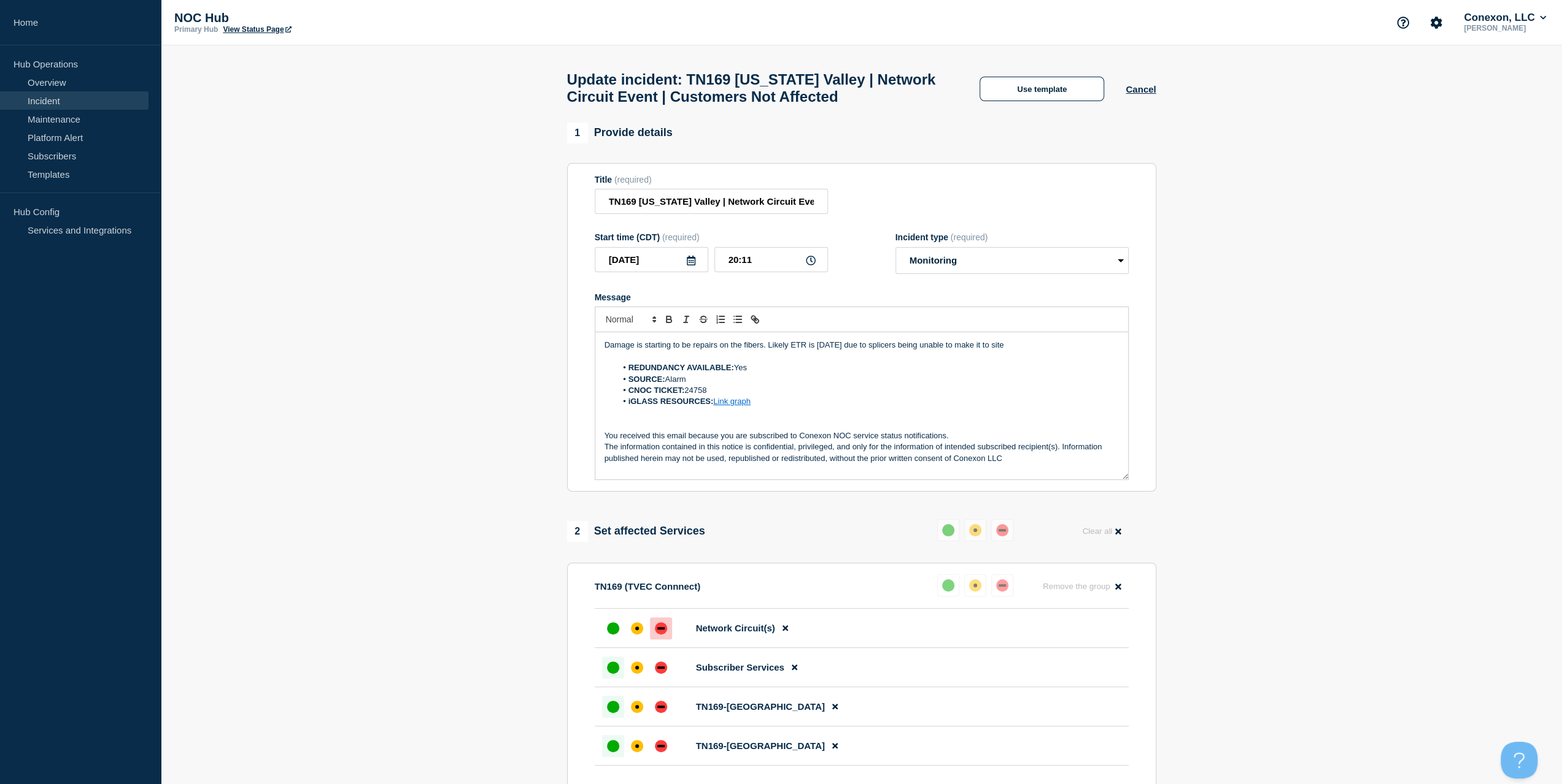
click at [1029, 351] on p "Damage is starting to be repairs on the fibers. Likely ETR is tomorrow due to s…" at bounding box center [862, 345] width 514 height 11
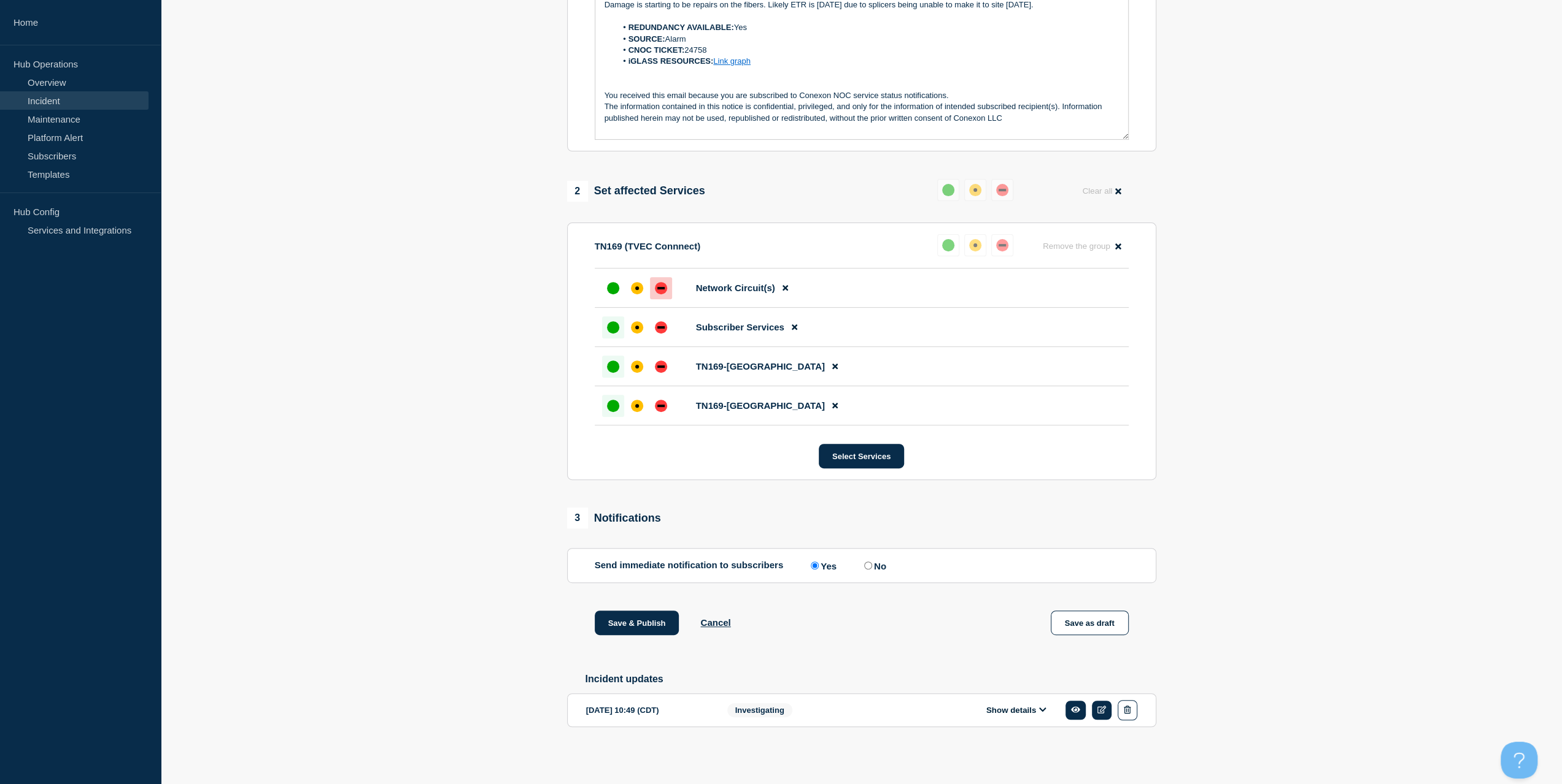
scroll to position [348, 0]
click at [650, 611] on button "Save & Publish" at bounding box center [637, 623] width 85 height 24
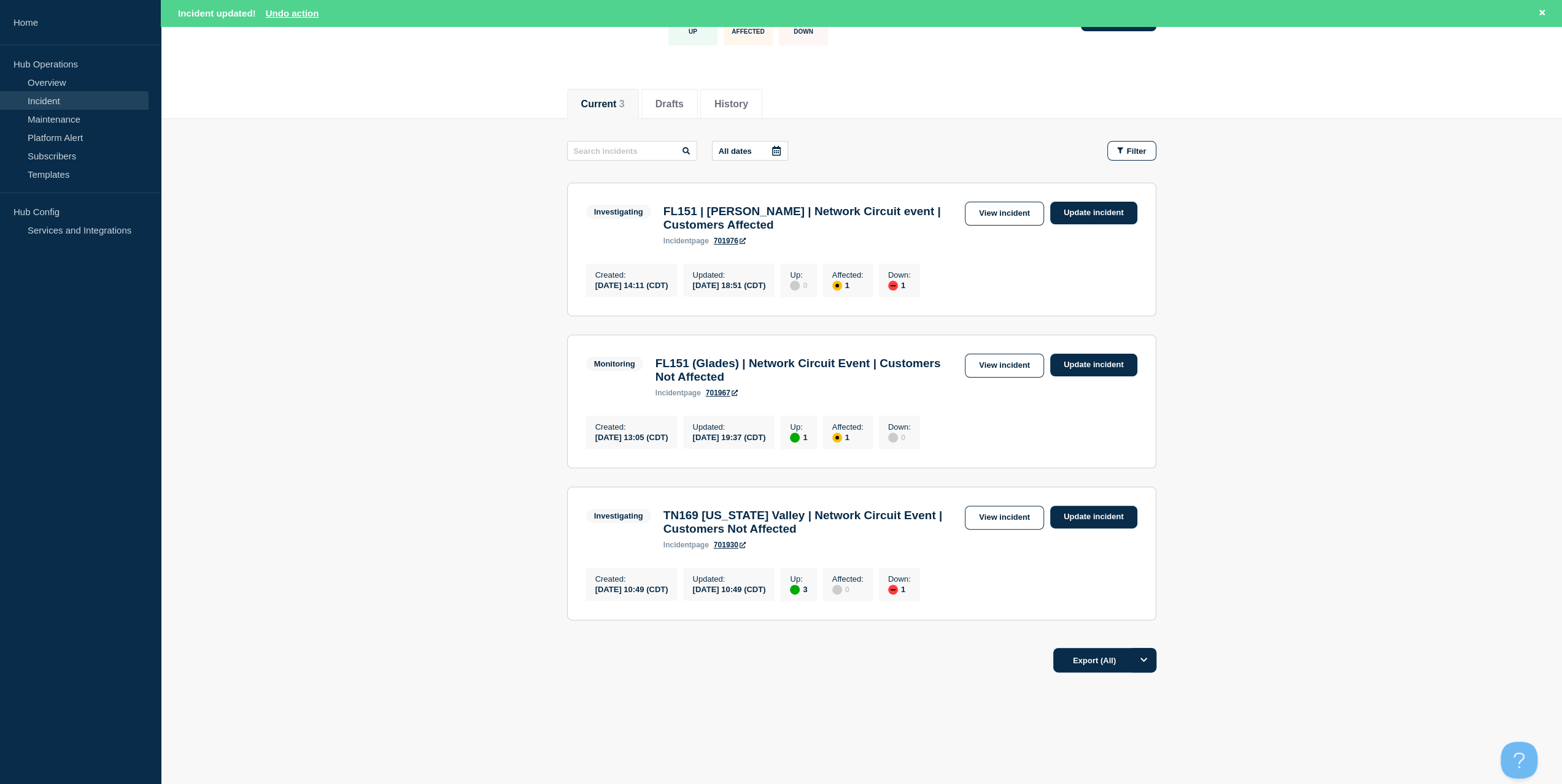
scroll to position [117, 0]
click at [308, 15] on button "Reload" at bounding box center [296, 12] width 31 height 10
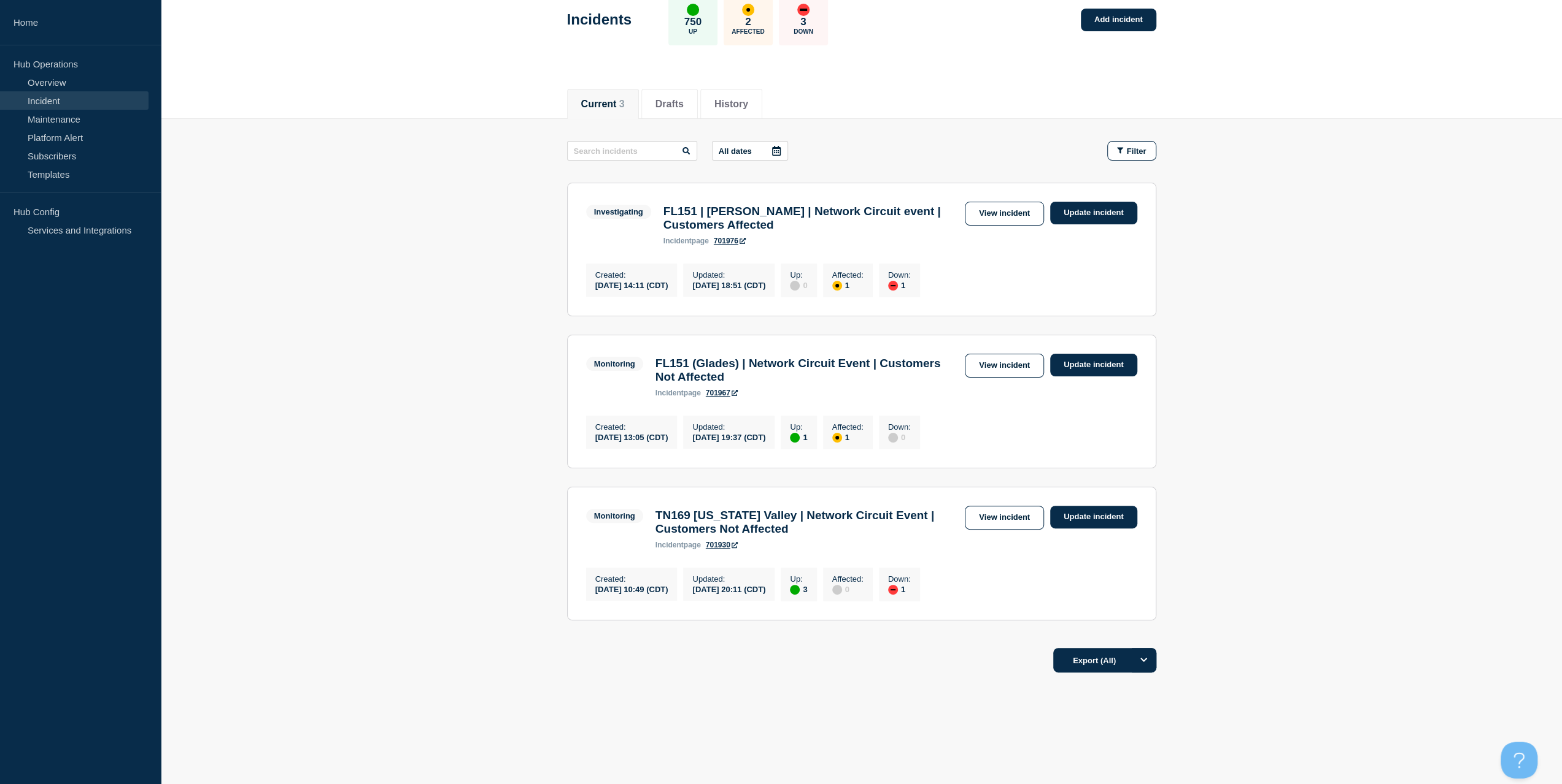
scroll to position [90, 0]
